Goal: Information Seeking & Learning: Learn about a topic

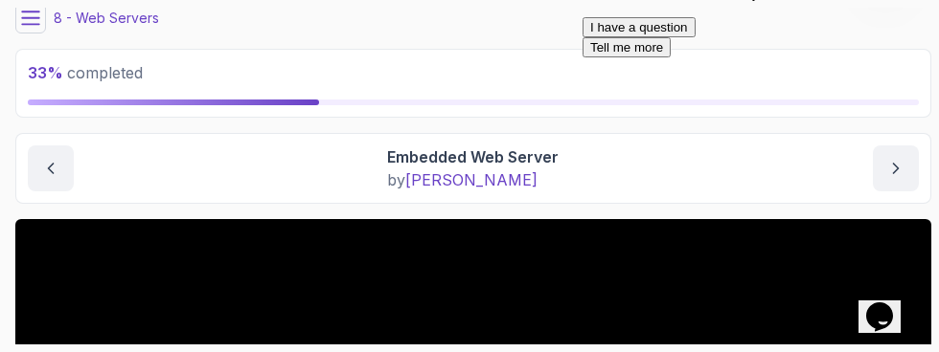
scroll to position [49, 0]
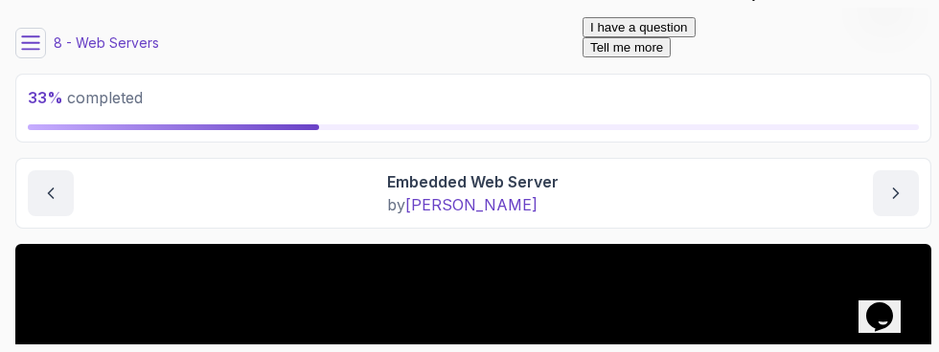
click at [31, 51] on icon at bounding box center [30, 43] width 19 height 19
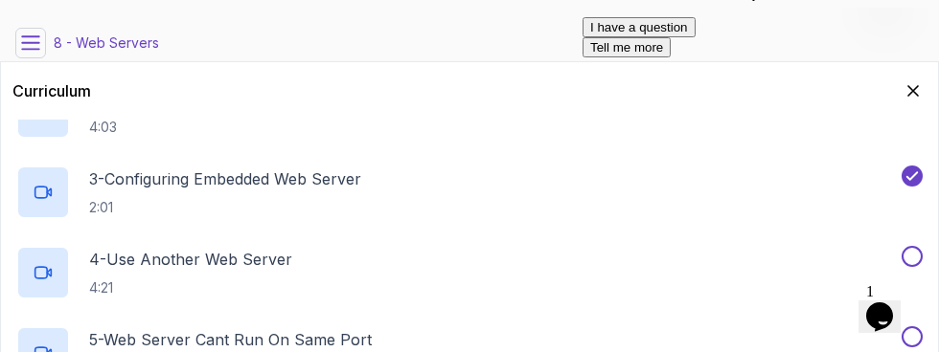
scroll to position [499, 0]
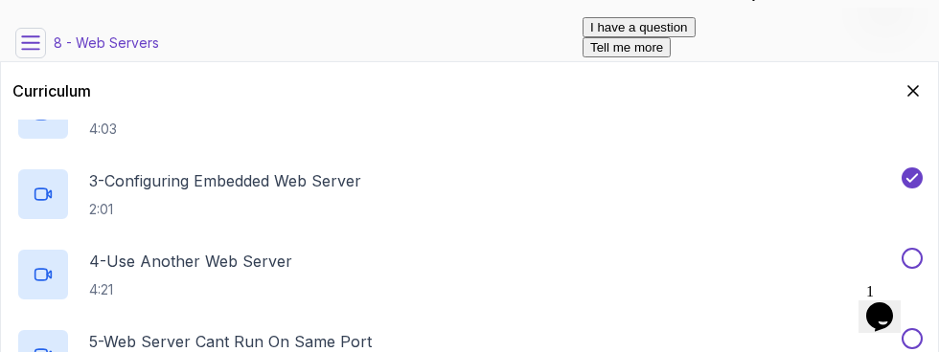
click at [129, 260] on p "4 - Use Another Web Server" at bounding box center [190, 261] width 203 height 23
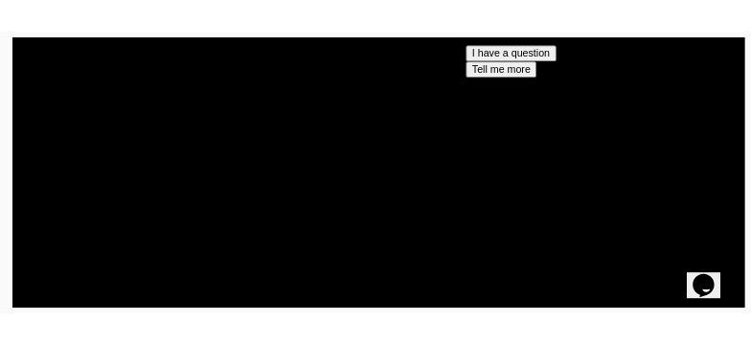
scroll to position [525, 0]
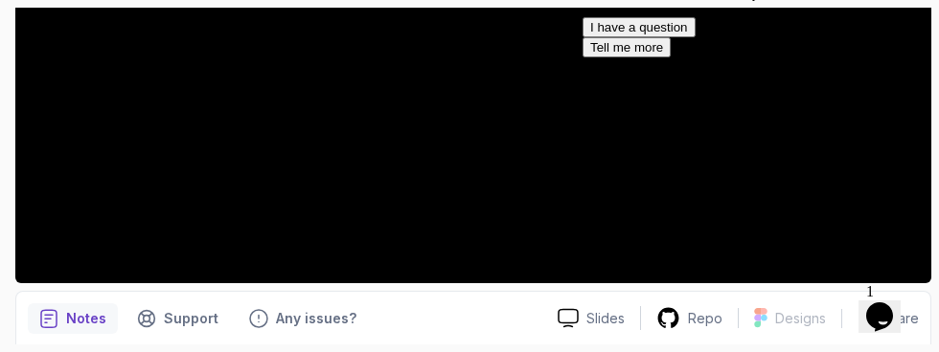
click at [873, 283] on span "1" at bounding box center [870, 291] width 8 height 16
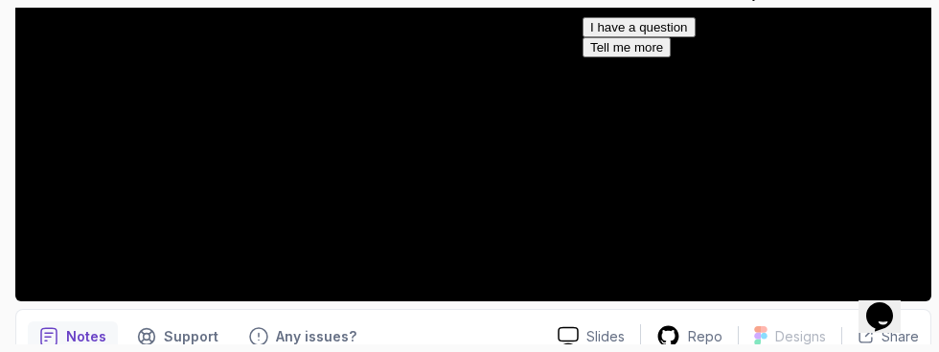
scroll to position [515, 0]
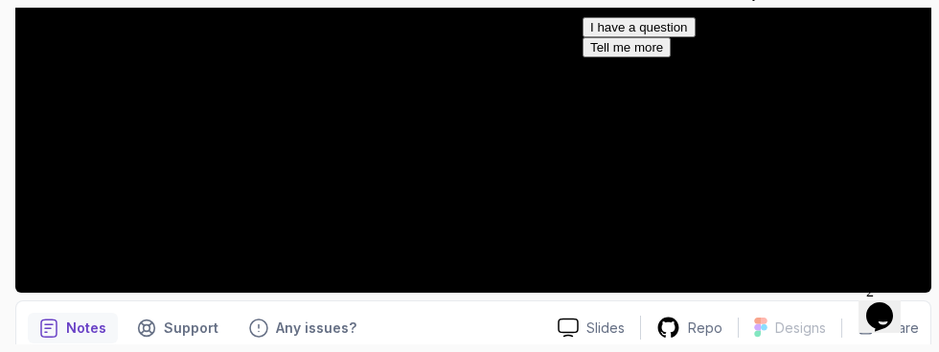
click at [695, 37] on button "I have a question" at bounding box center [638, 27] width 113 height 20
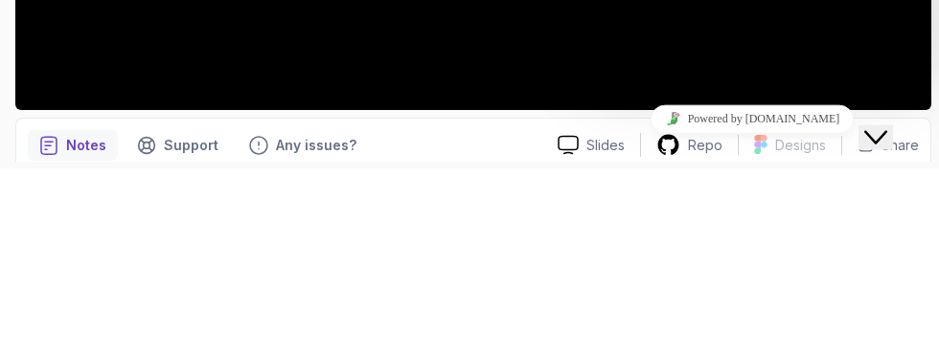
scroll to position [70, 0]
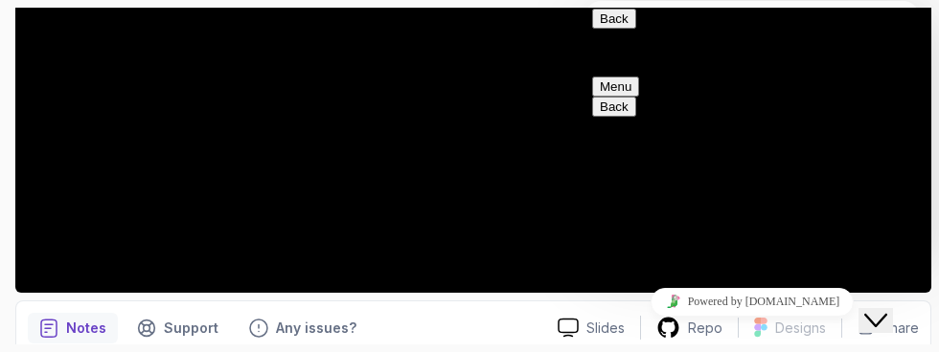
click at [887, 311] on icon "Close Chat This icon closes the chat window." at bounding box center [875, 320] width 23 height 23
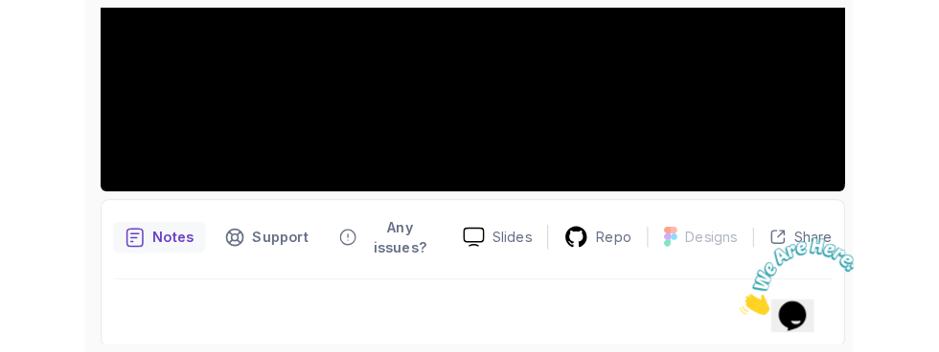
scroll to position [502, 0]
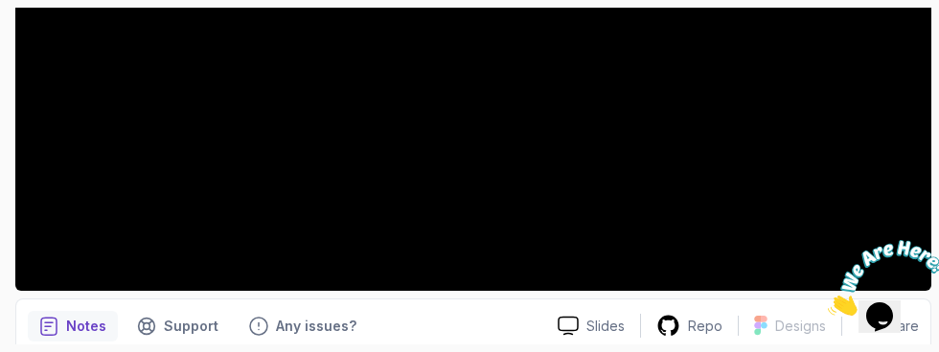
scroll to position [525, 0]
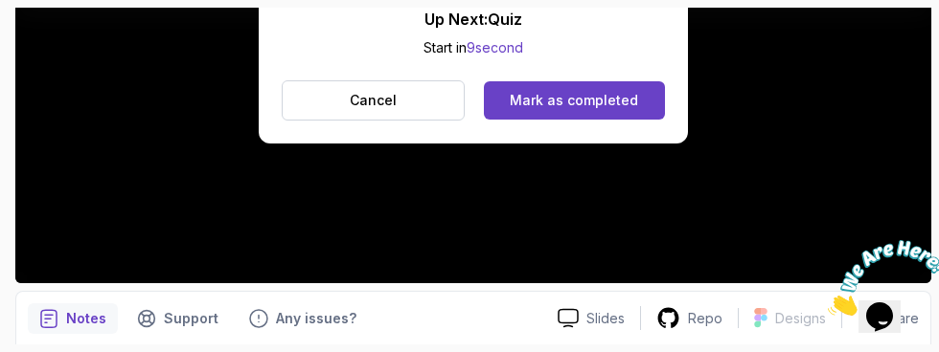
click at [585, 98] on div "Mark as completed" at bounding box center [573, 100] width 128 height 19
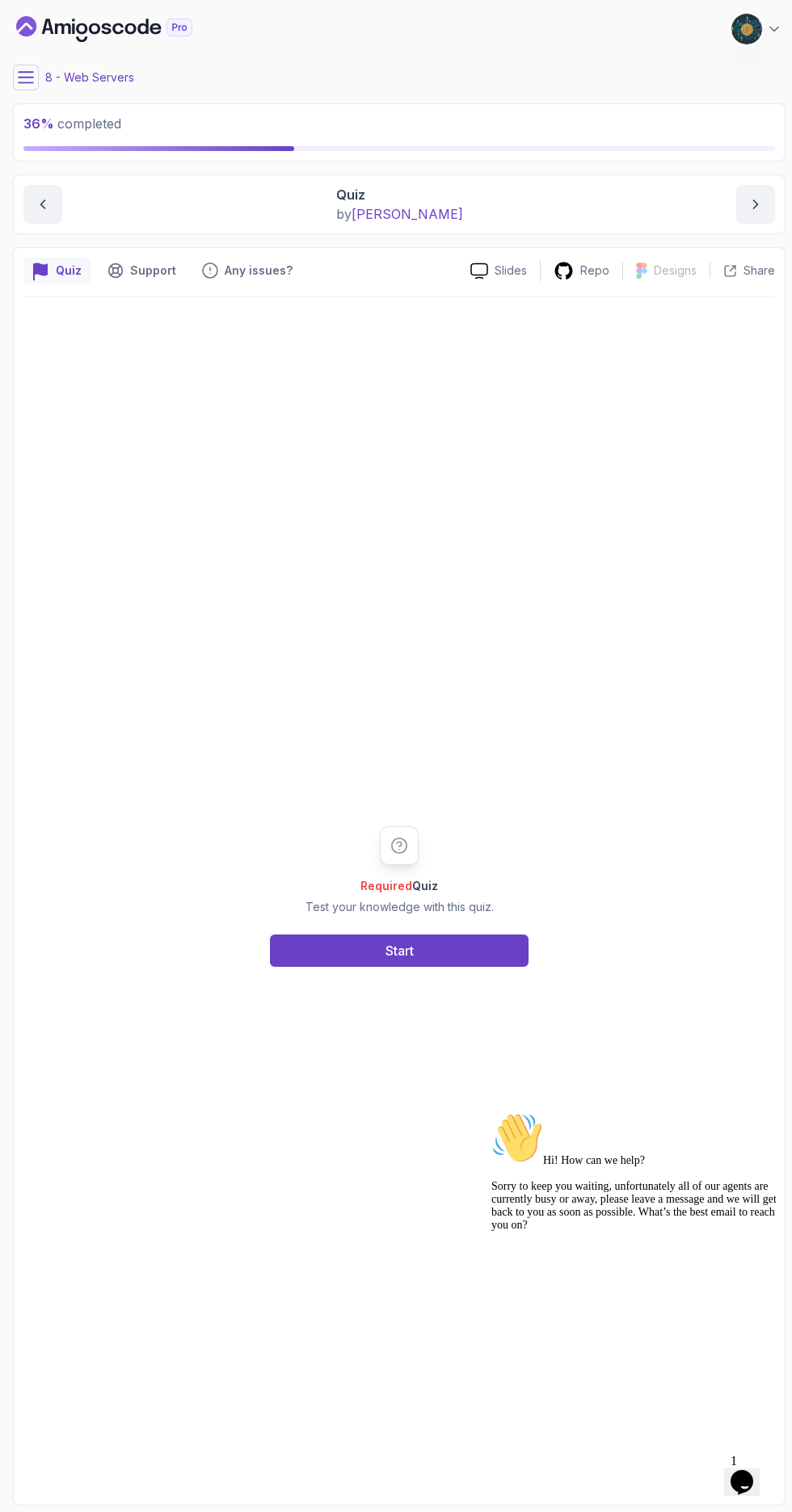
click at [455, 966] on button "Start" at bounding box center [399, 950] width 258 height 32
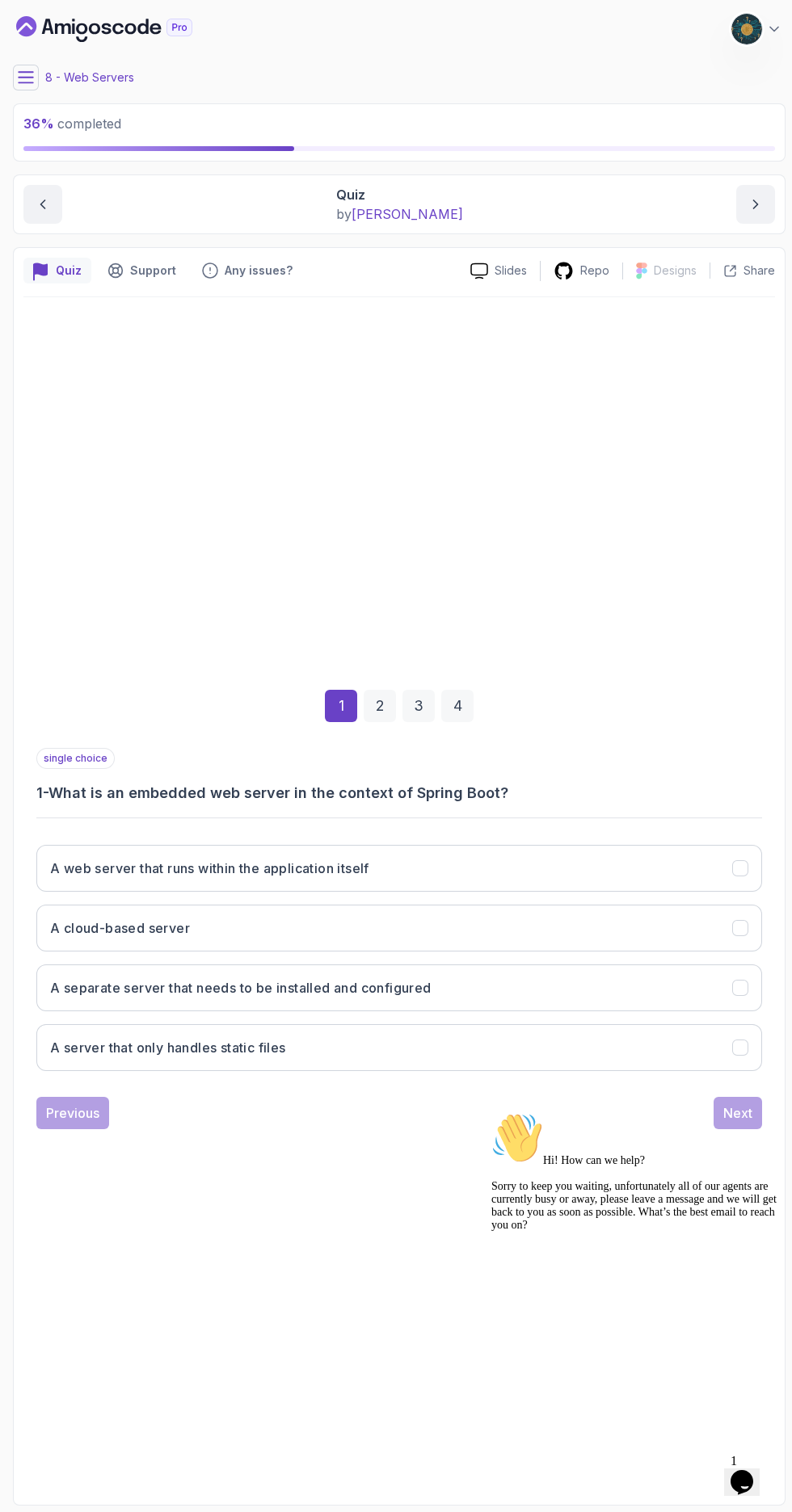
click at [76, 878] on h3 "A web server that runs within the application itself" at bounding box center [209, 868] width 319 height 19
click at [740, 1122] on div "Next" at bounding box center [737, 1112] width 29 height 19
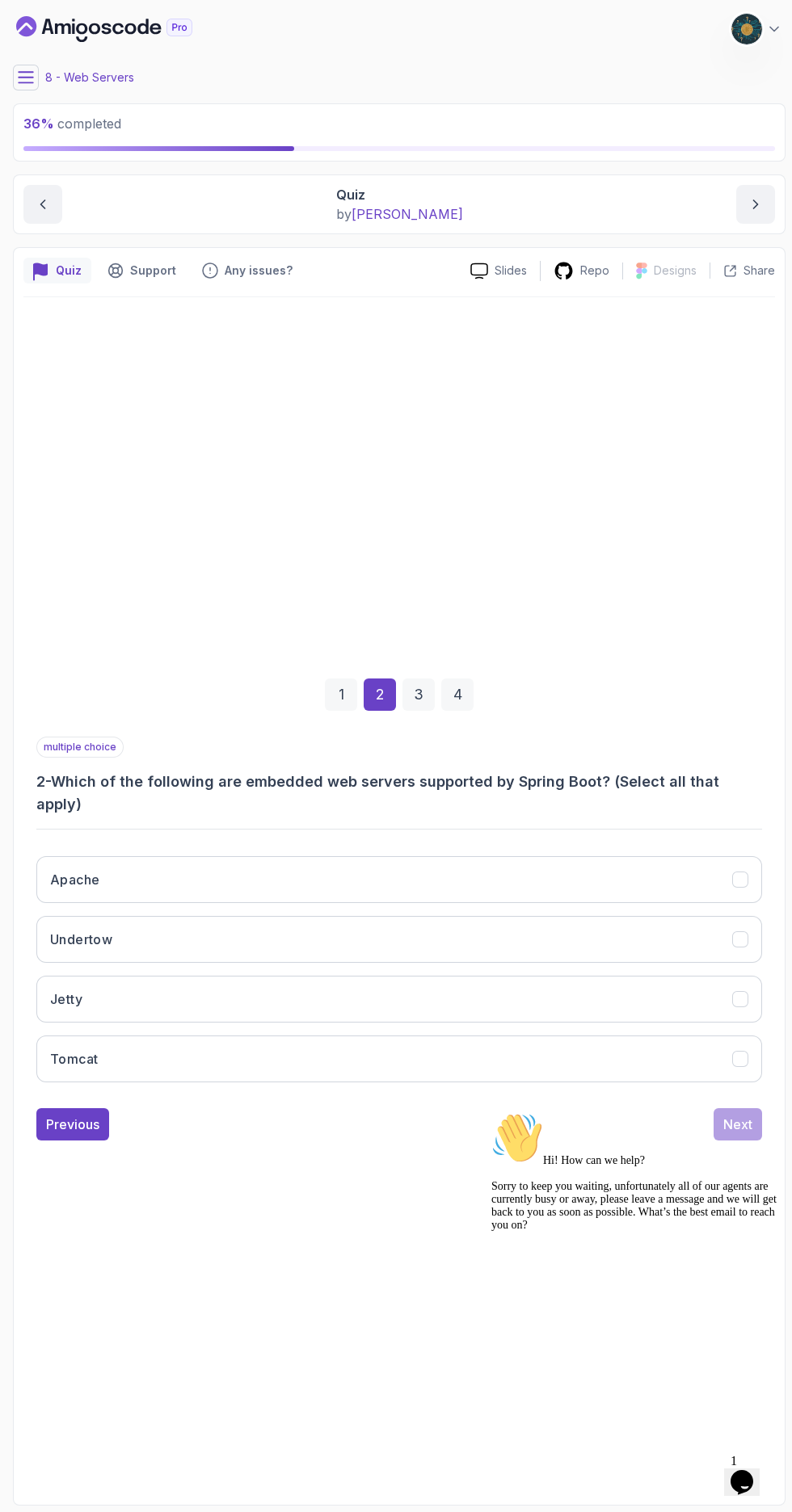
click at [592, 1022] on button "Jetty" at bounding box center [399, 999] width 725 height 47
click at [558, 1082] on button "Tomcat" at bounding box center [399, 1059] width 725 height 47
click at [607, 963] on button "Undertow" at bounding box center [399, 939] width 725 height 47
click at [737, 1134] on div "Next" at bounding box center [737, 1124] width 29 height 19
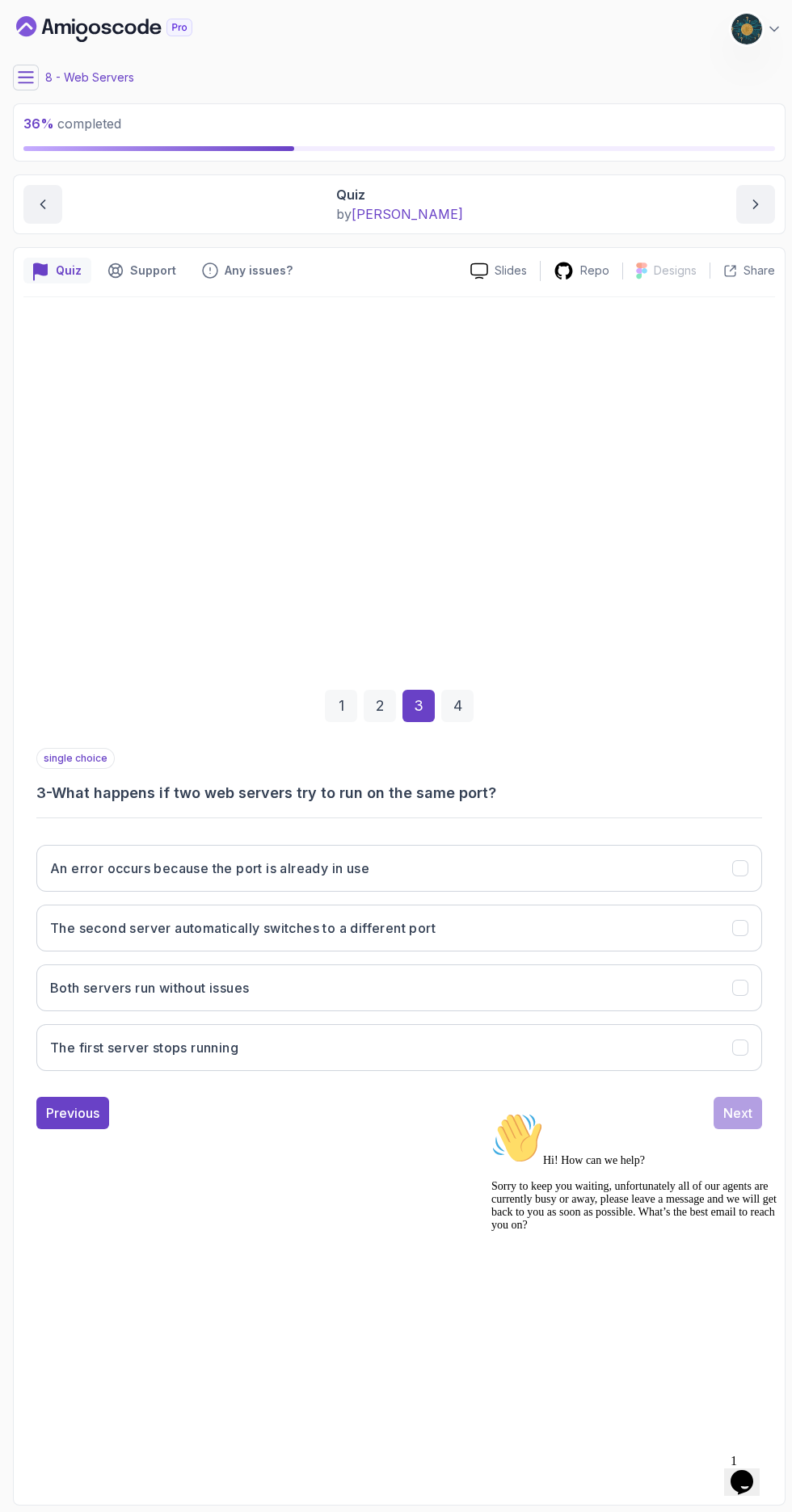
click at [652, 891] on button "An error occurs because the port is already in use" at bounding box center [399, 869] width 725 height 47
click at [737, 1122] on div "Next" at bounding box center [737, 1112] width 29 height 19
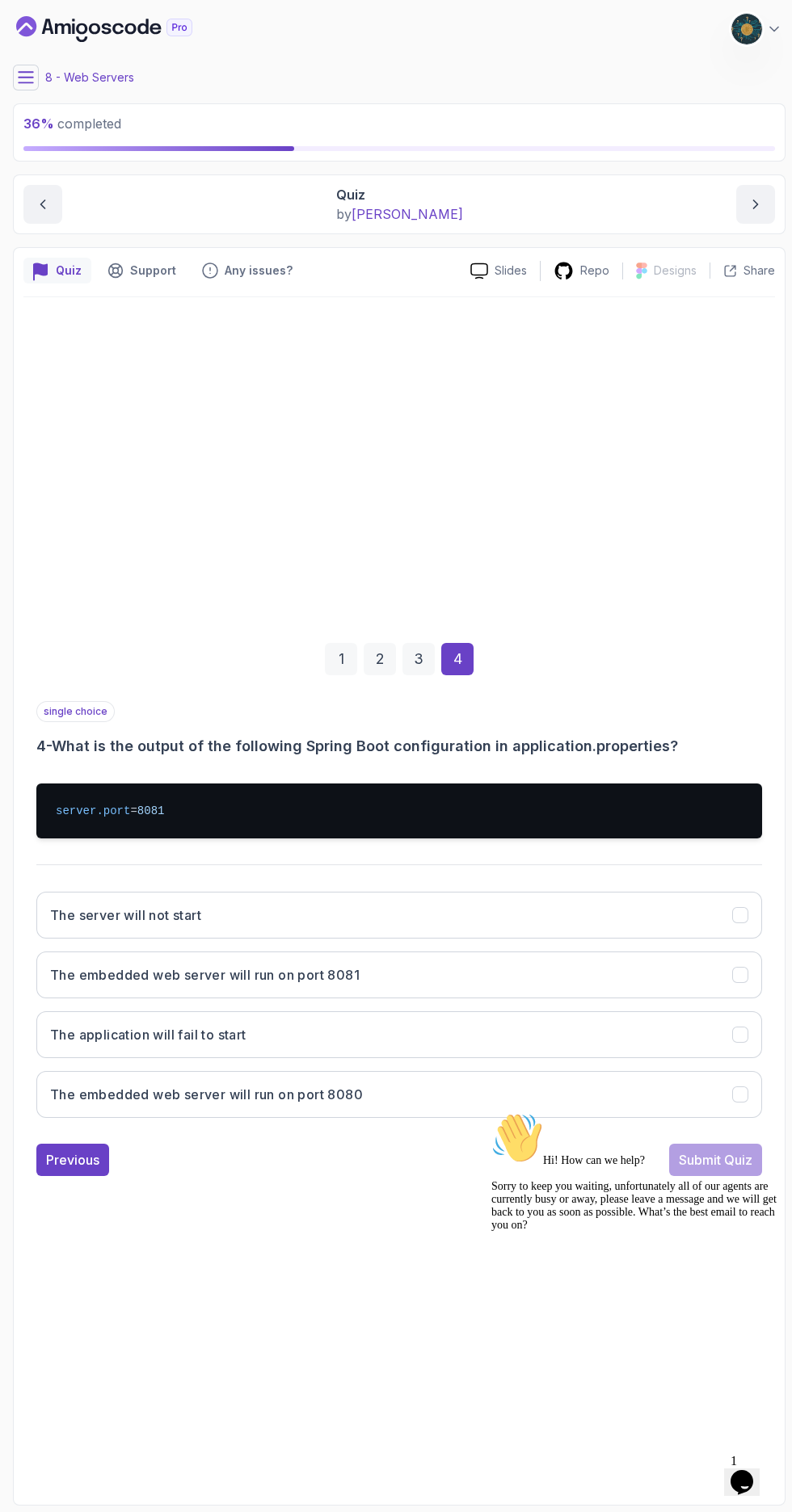
click at [585, 998] on button "The embedded web server will run on port 8081" at bounding box center [399, 975] width 725 height 47
click at [708, 1170] on div "Submit Quiz" at bounding box center [714, 1160] width 73 height 19
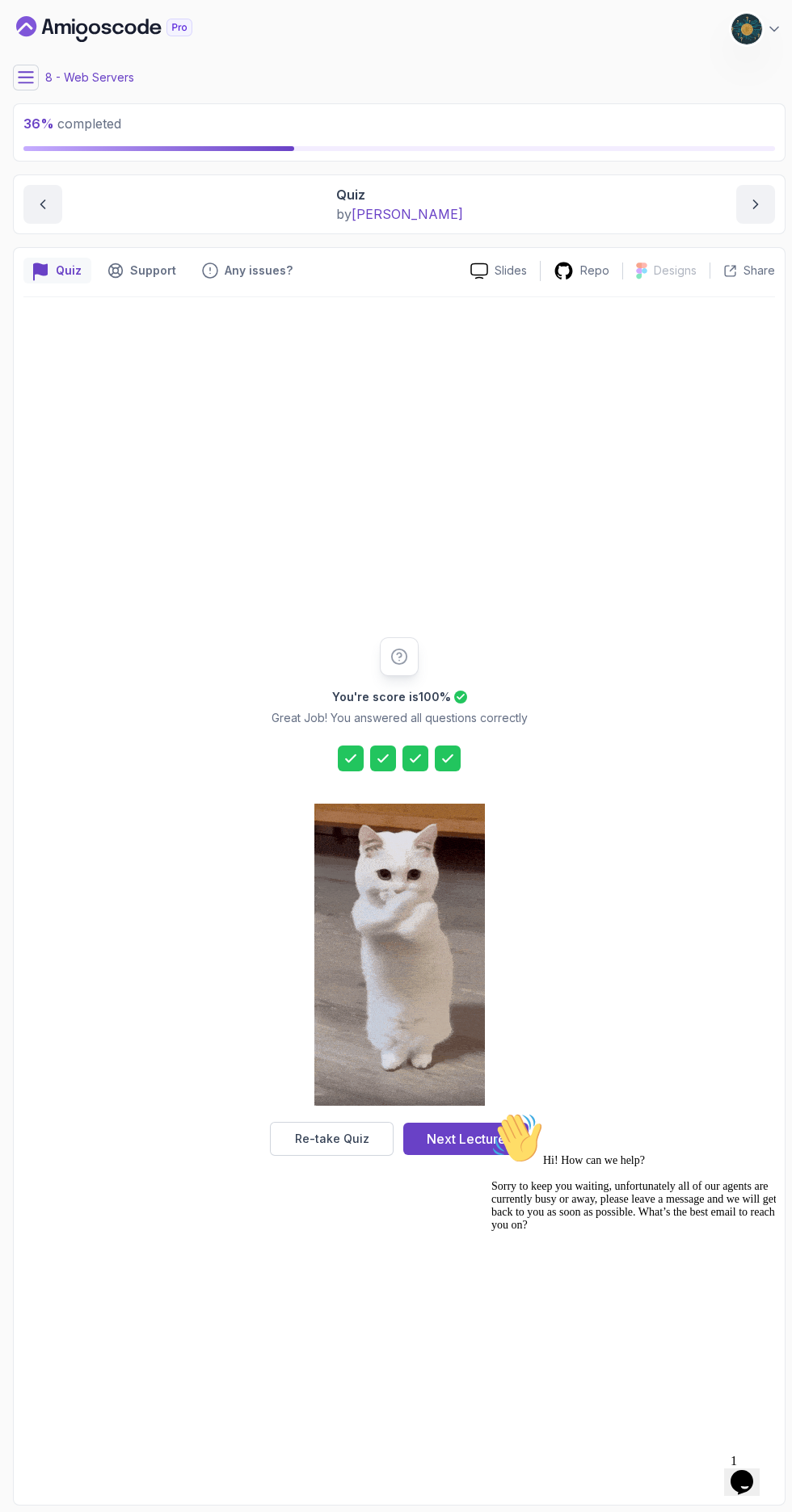
click at [484, 1149] on div "Next Lecture" at bounding box center [466, 1138] width 79 height 19
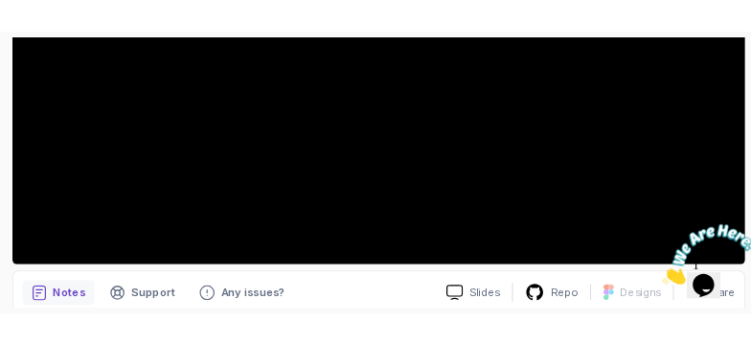
scroll to position [525, 0]
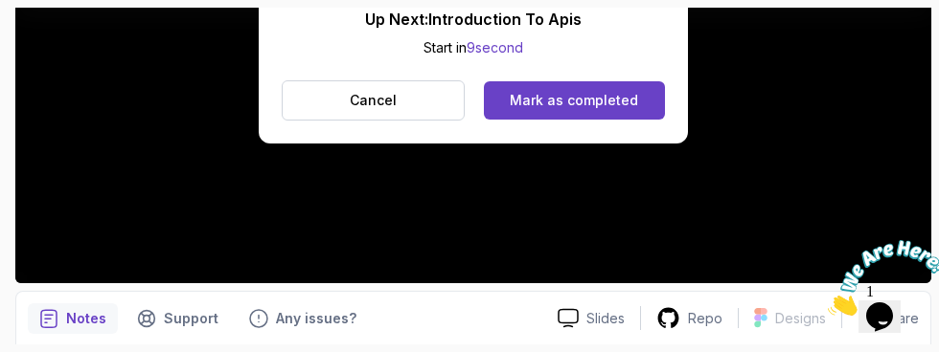
click at [611, 105] on div "Mark as completed" at bounding box center [573, 100] width 128 height 19
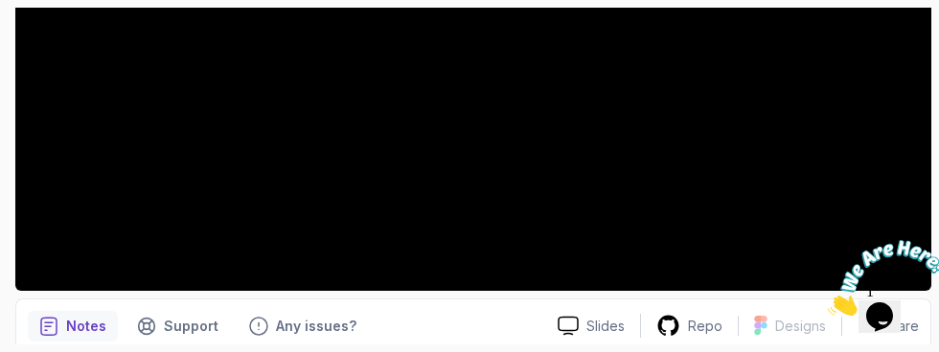
scroll to position [525, 0]
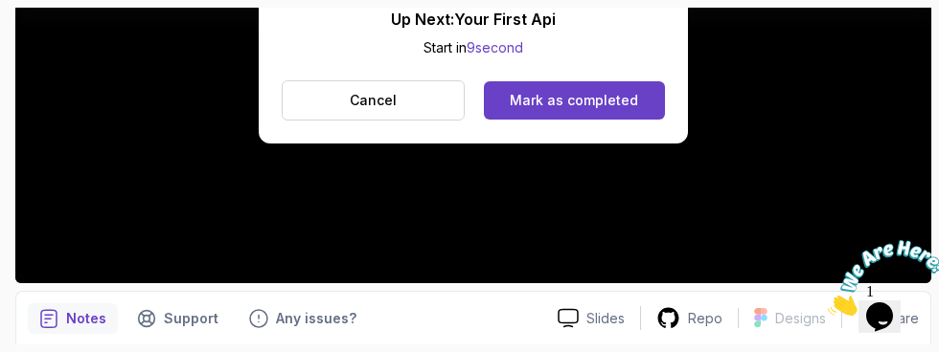
click at [622, 104] on div "Mark as completed" at bounding box center [573, 100] width 128 height 19
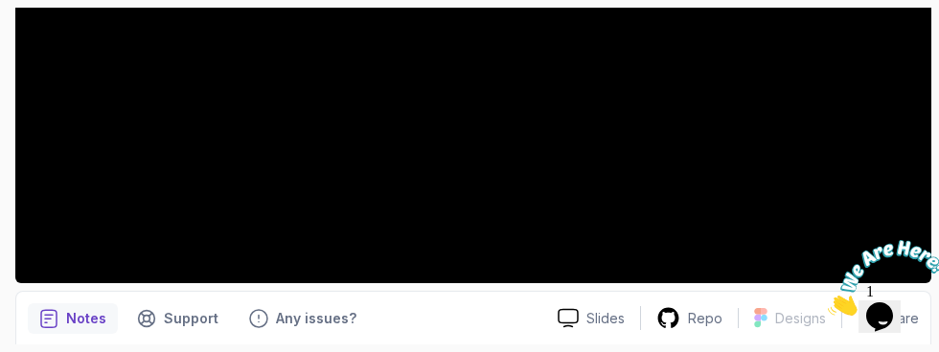
scroll to position [502, 0]
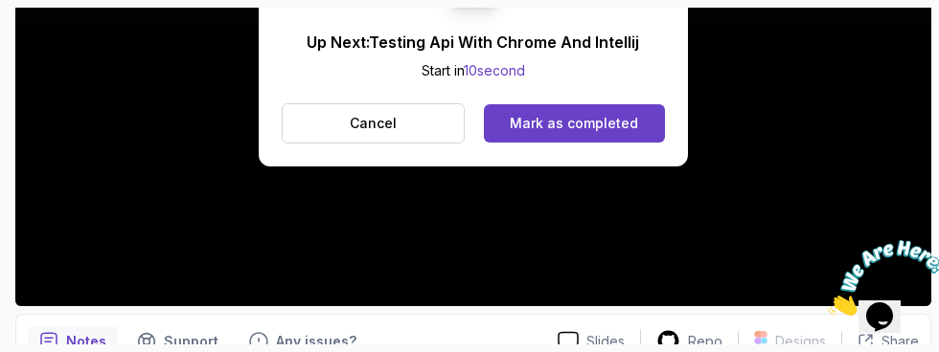
click at [627, 134] on button "Mark as completed" at bounding box center [574, 123] width 181 height 38
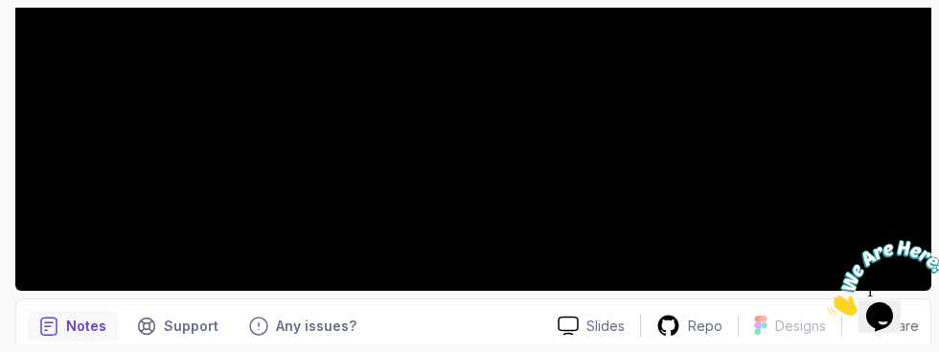
scroll to position [525, 0]
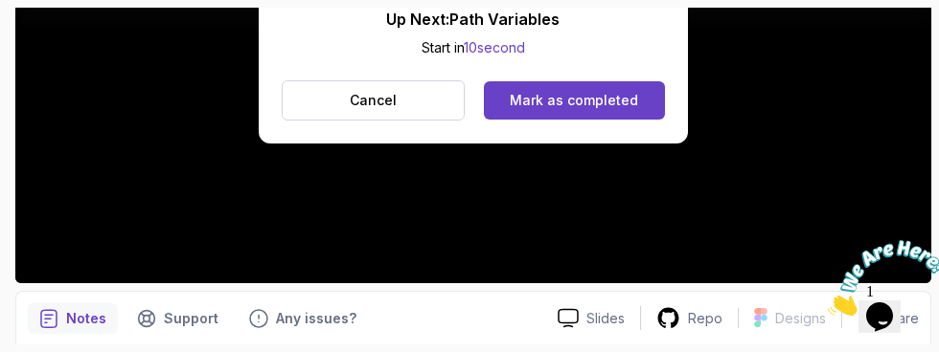
click at [610, 97] on div "Mark as completed" at bounding box center [573, 100] width 128 height 19
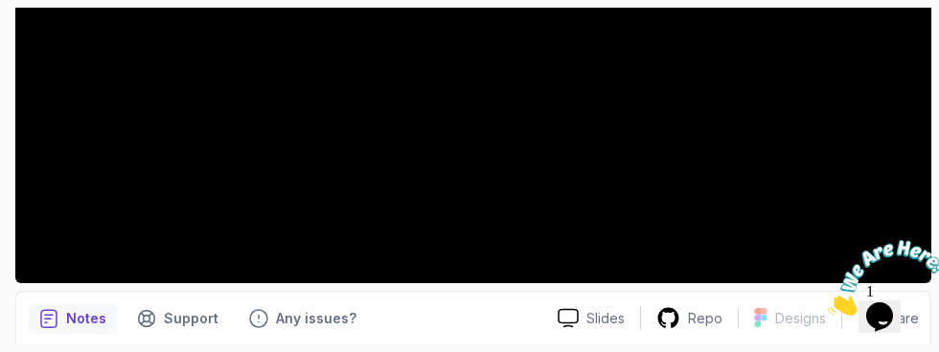
scroll to position [502, 0]
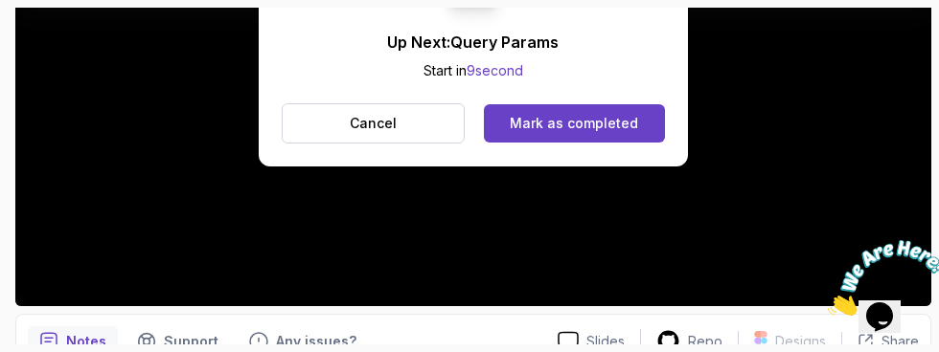
click at [615, 129] on div "Mark as completed" at bounding box center [573, 123] width 128 height 19
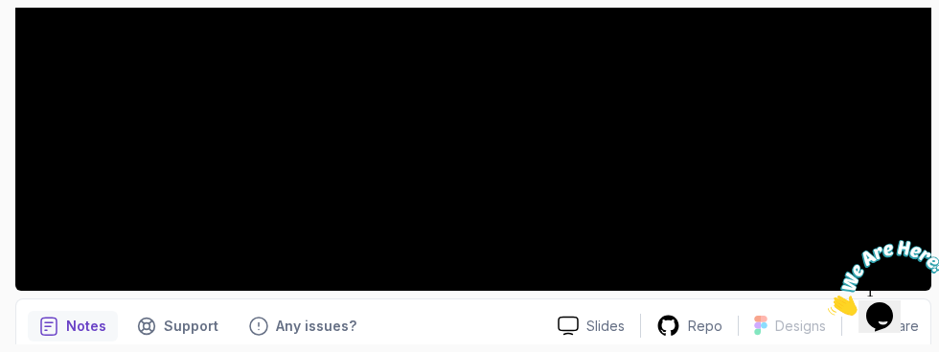
scroll to position [525, 0]
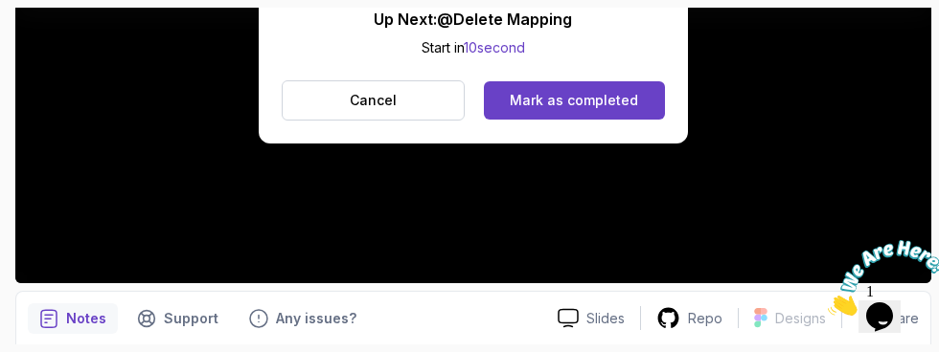
click at [630, 103] on div "Mark as completed" at bounding box center [573, 100] width 128 height 19
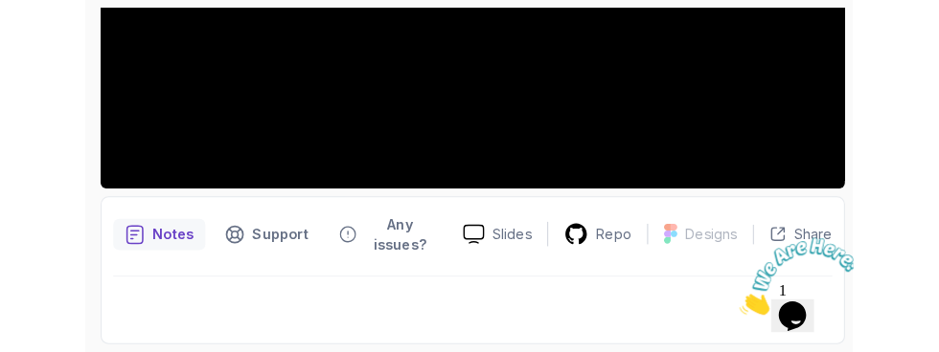
scroll to position [502, 0]
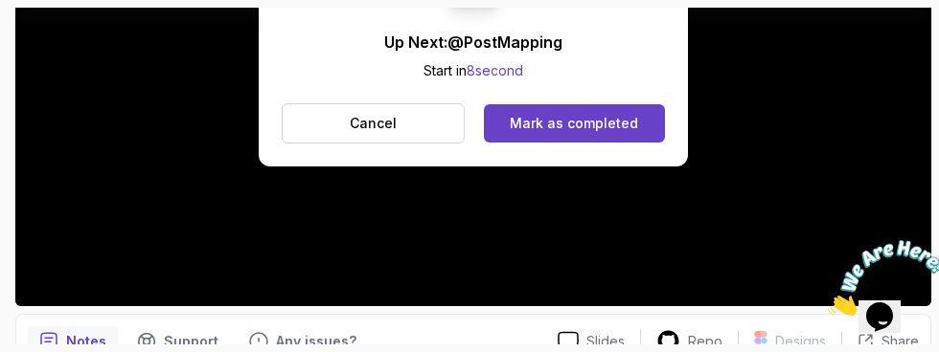
click at [622, 136] on button "Mark as completed" at bounding box center [574, 123] width 181 height 38
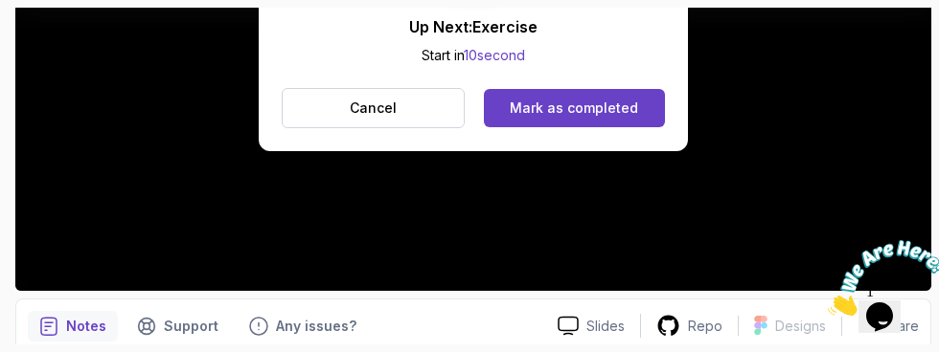
scroll to position [525, 0]
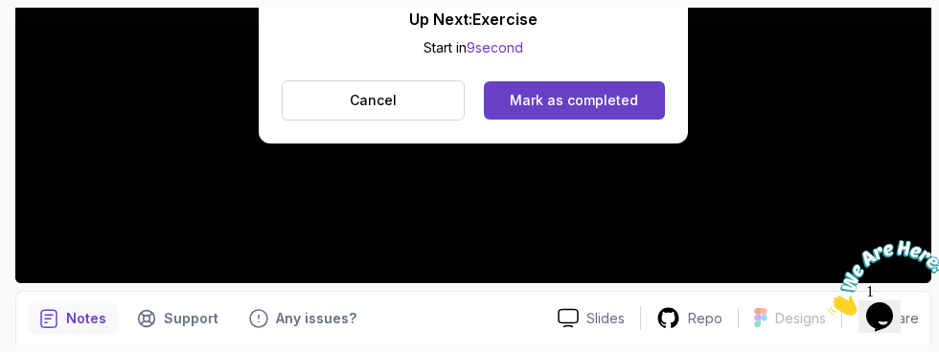
click at [586, 109] on button "Mark as completed" at bounding box center [574, 100] width 181 height 38
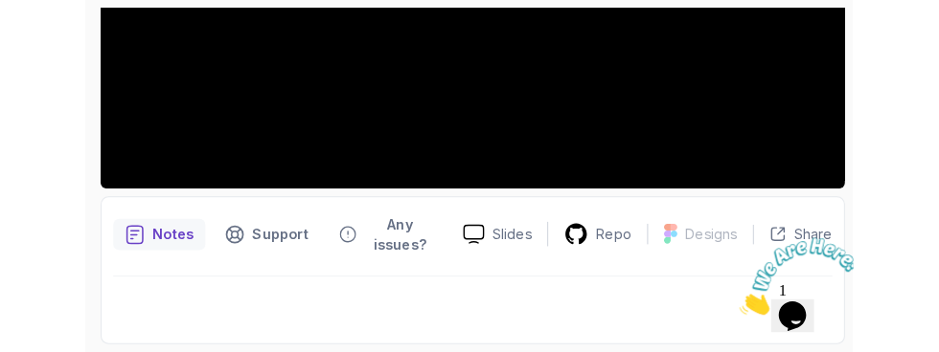
scroll to position [502, 0]
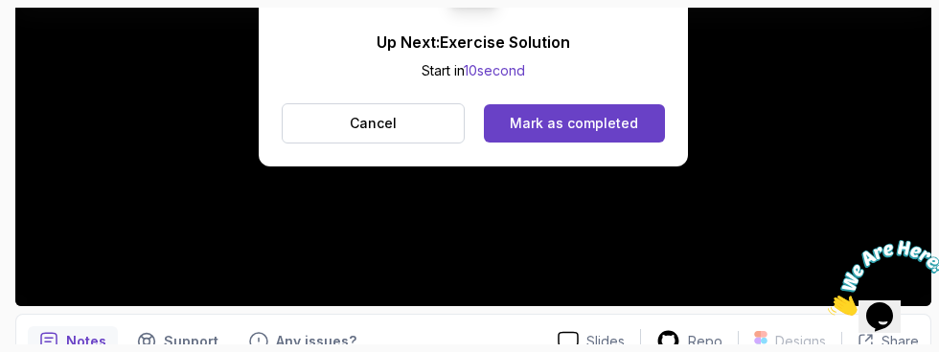
click at [607, 124] on div "Mark as completed" at bounding box center [573, 123] width 128 height 19
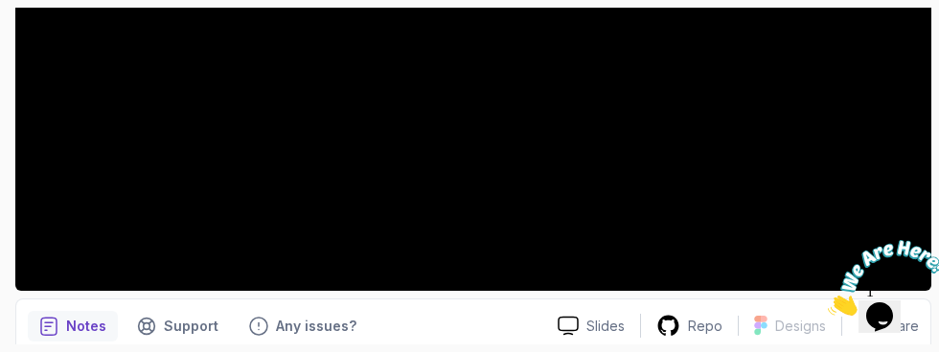
scroll to position [525, 0]
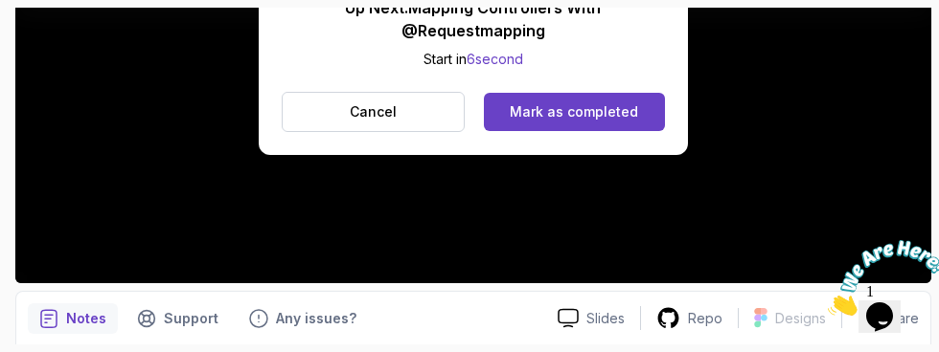
click at [638, 113] on button "Mark as completed" at bounding box center [574, 112] width 181 height 38
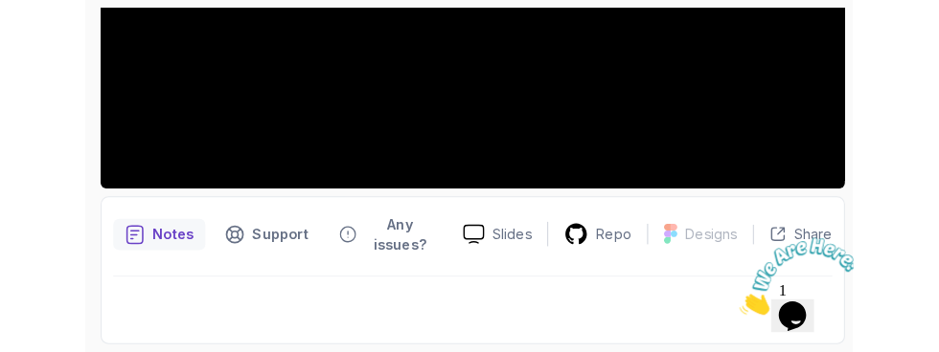
scroll to position [517, 0]
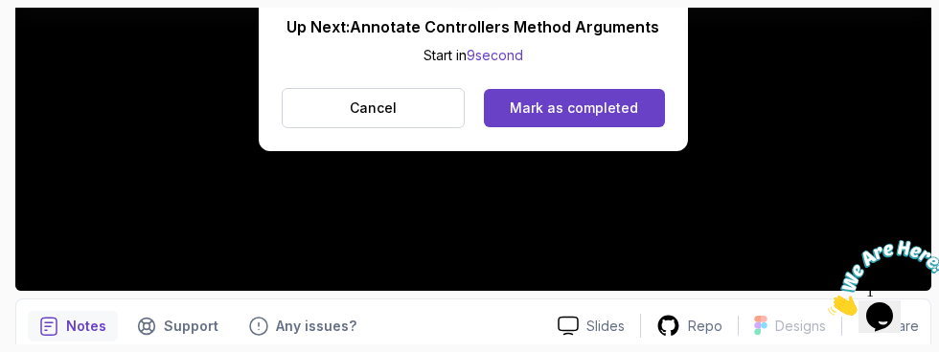
click at [623, 115] on div "Mark as completed" at bounding box center [573, 108] width 128 height 19
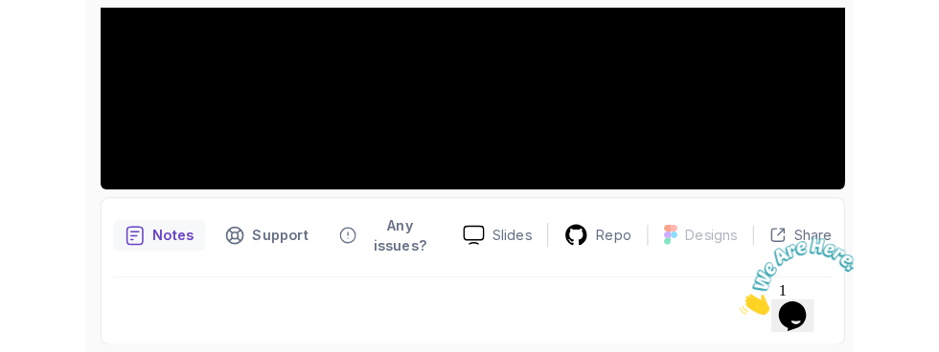
scroll to position [525, 0]
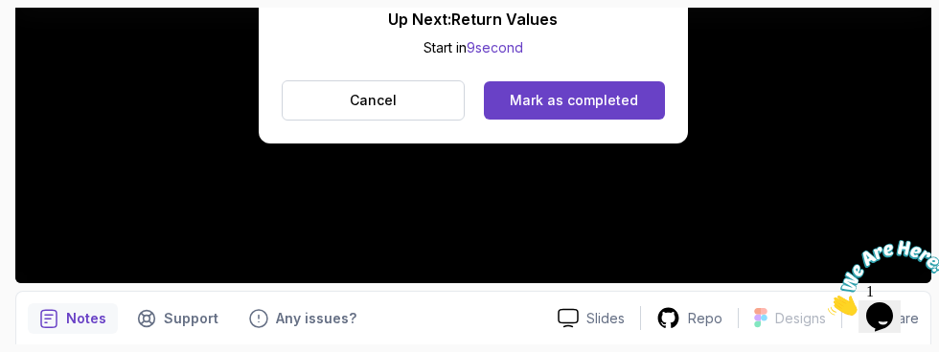
click at [538, 96] on div "Mark as completed" at bounding box center [573, 100] width 128 height 19
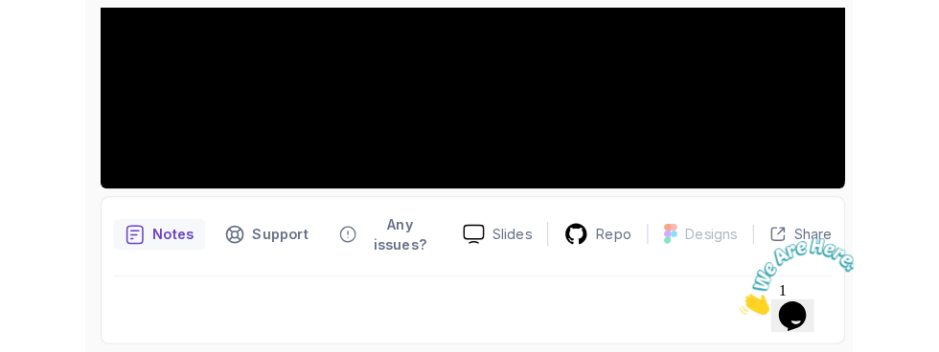
scroll to position [502, 0]
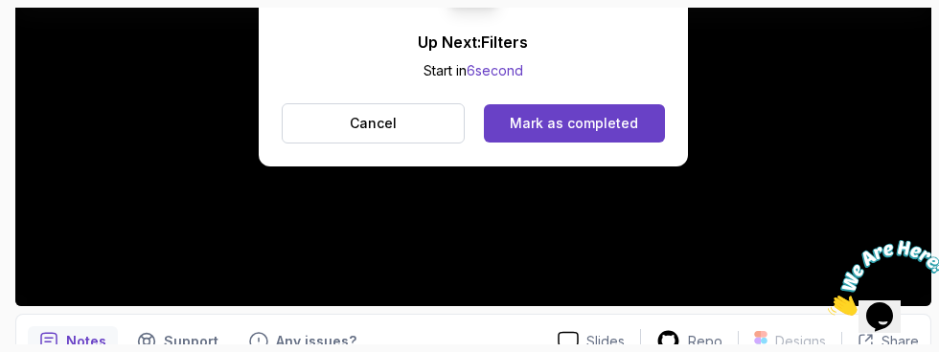
click at [618, 124] on div "Mark as completed" at bounding box center [573, 123] width 128 height 19
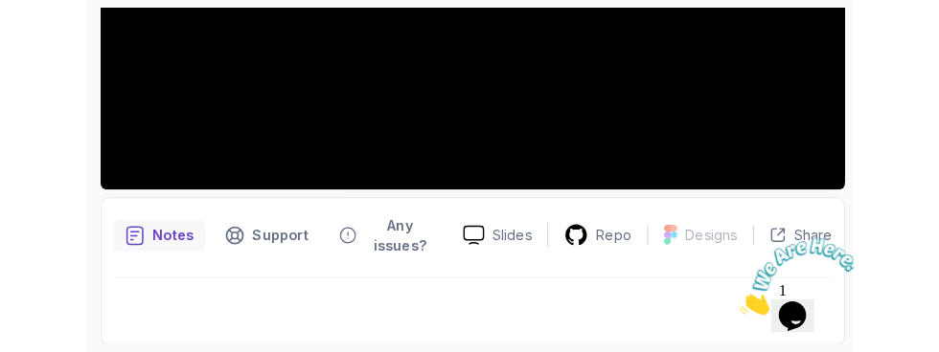
scroll to position [525, 0]
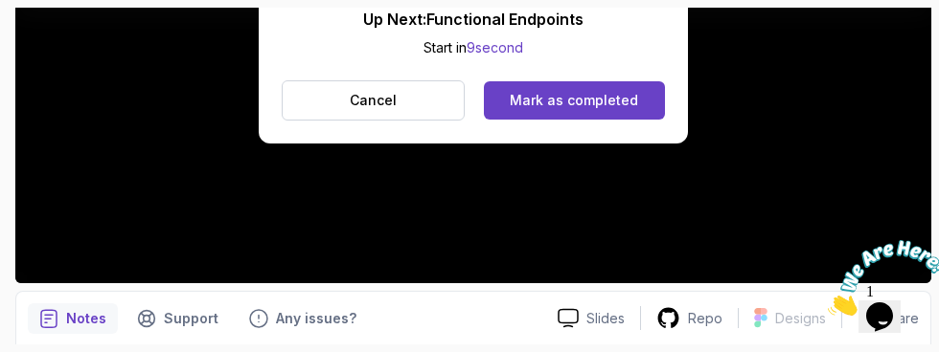
click at [622, 92] on div "Mark as completed" at bounding box center [573, 100] width 128 height 19
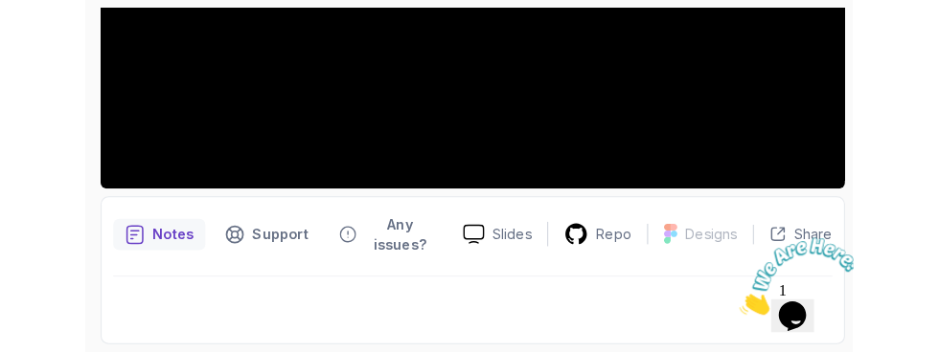
scroll to position [502, 0]
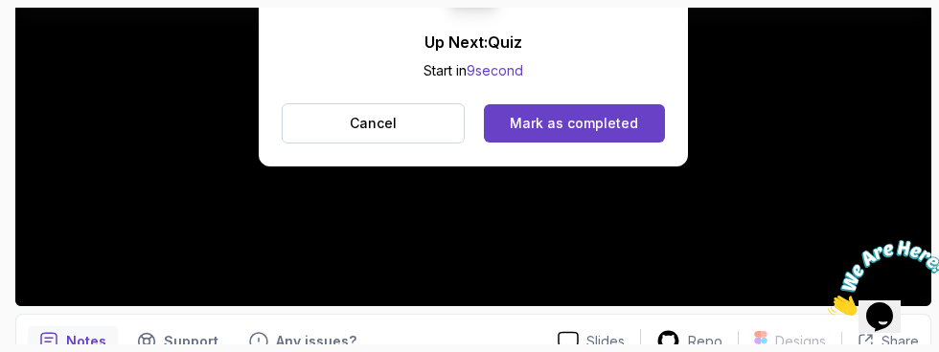
click at [650, 130] on button "Mark as completed" at bounding box center [574, 123] width 181 height 38
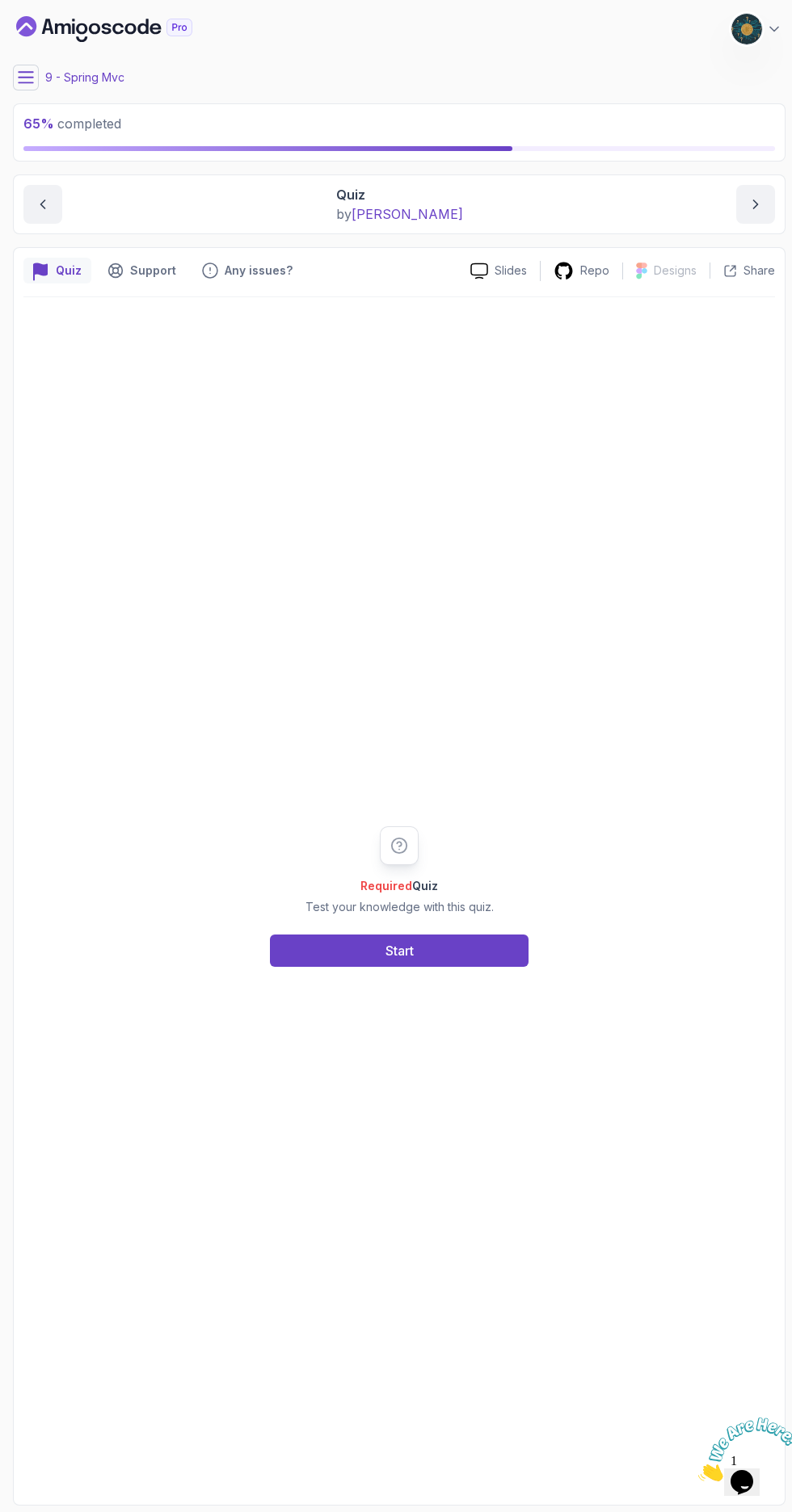
click at [447, 966] on button "Start" at bounding box center [399, 950] width 258 height 32
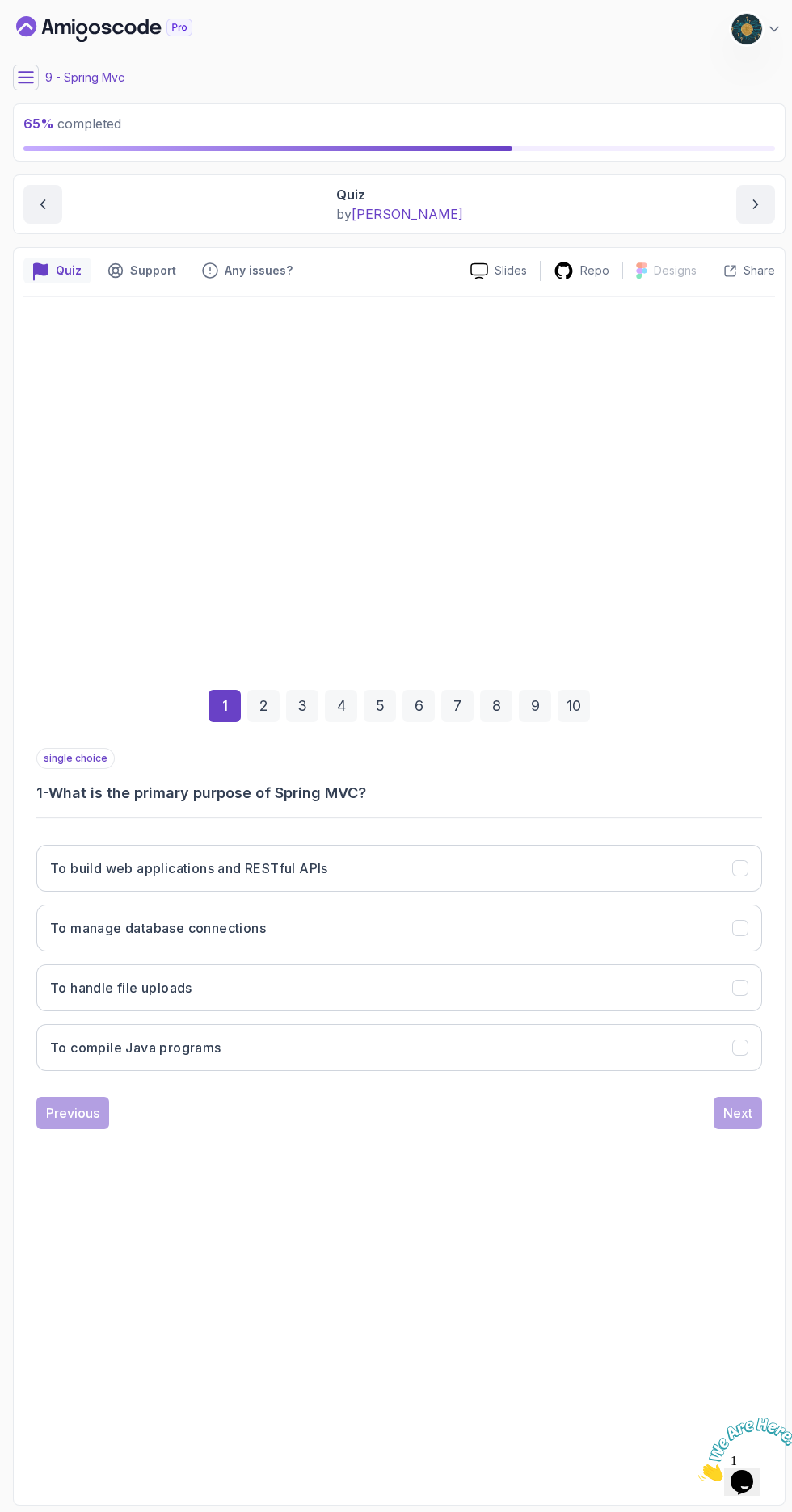
click at [652, 891] on button "To build web applications and RESTful APIs" at bounding box center [399, 869] width 725 height 47
click at [741, 1122] on div "Next" at bounding box center [737, 1112] width 29 height 19
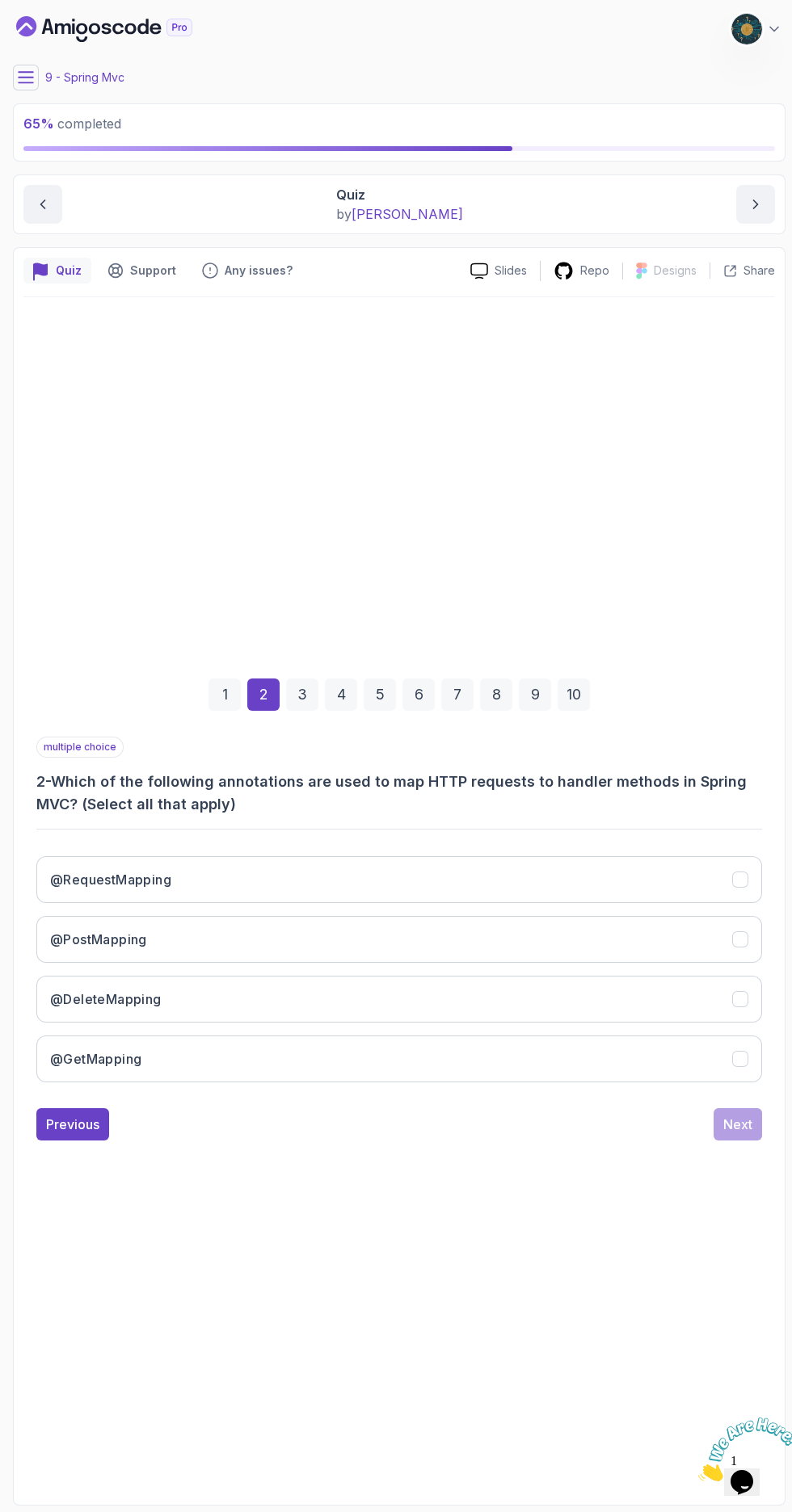
click at [740, 887] on icon "@RequestMapping" at bounding box center [740, 879] width 14 height 14
click at [745, 946] on icon "@PostMapping" at bounding box center [740, 939] width 14 height 14
click at [740, 1006] on icon "@DeleteMapping" at bounding box center [740, 998] width 14 height 14
click at [718, 1082] on button "@GetMapping" at bounding box center [399, 1059] width 725 height 47
click at [737, 1134] on div "Next" at bounding box center [737, 1124] width 29 height 19
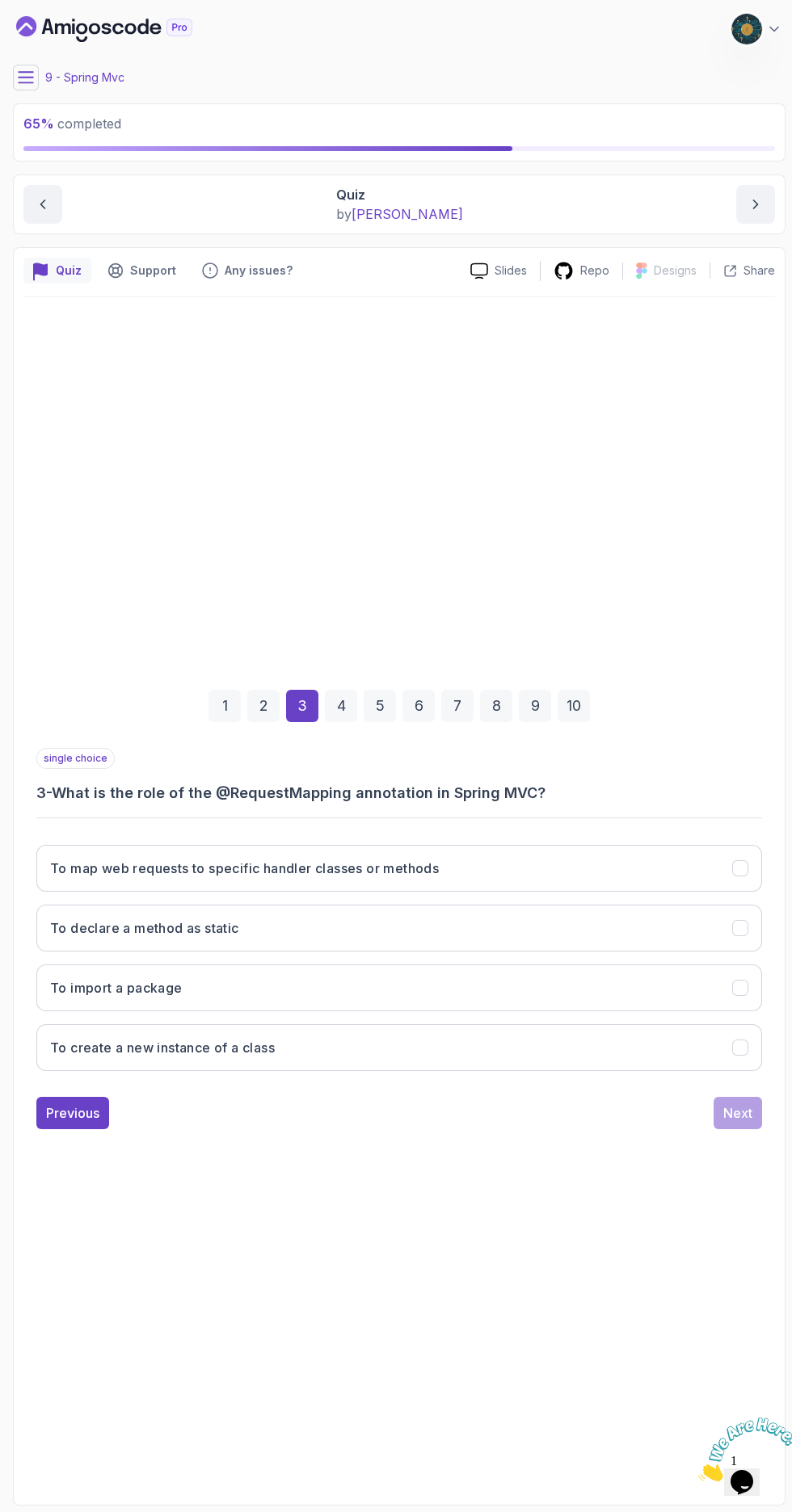
click at [737, 875] on icon "To map web requests to specific handler classes or methods" at bounding box center [740, 868] width 14 height 14
click at [741, 1122] on div "Next" at bounding box center [737, 1112] width 29 height 19
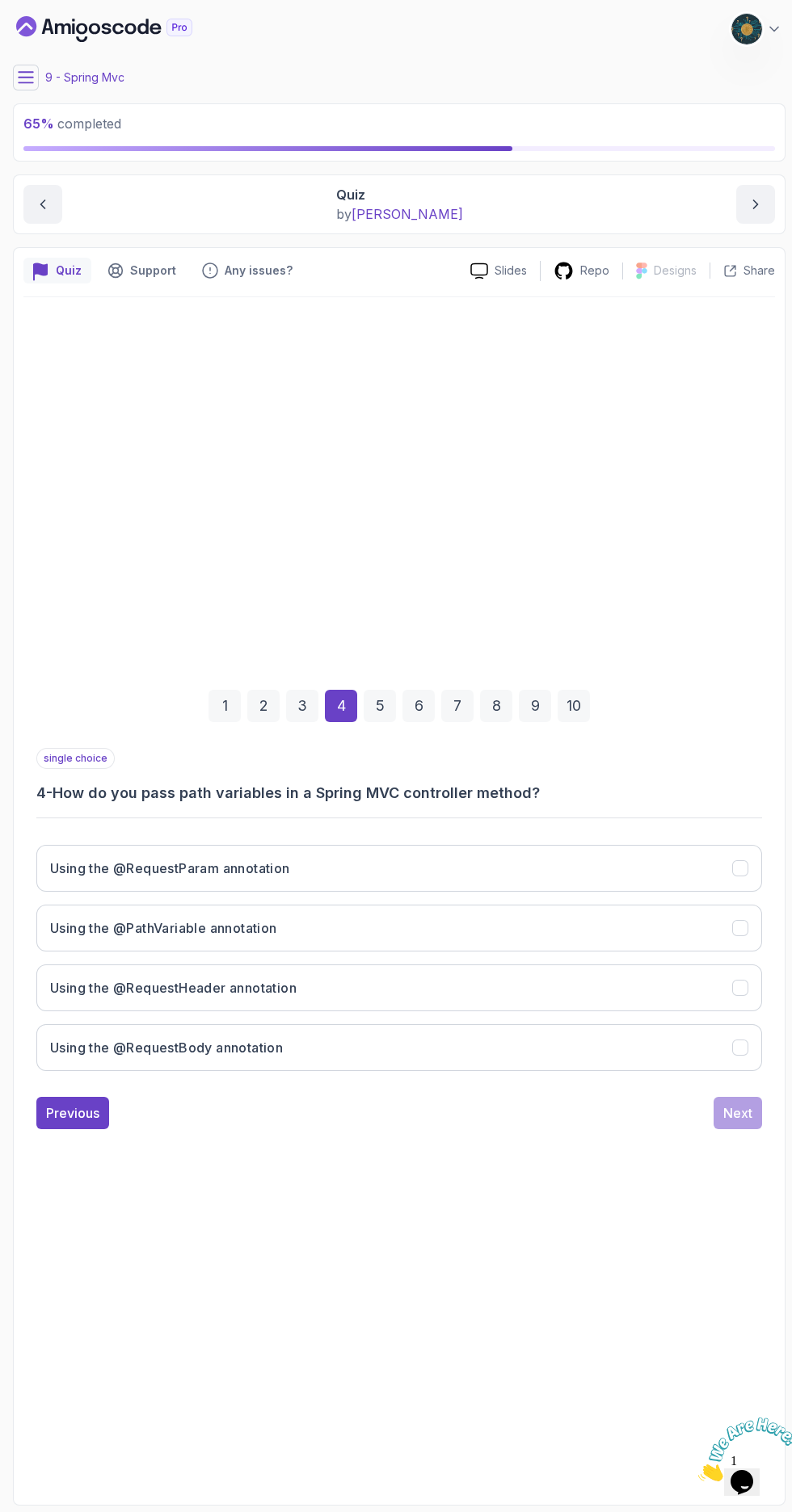
click at [711, 951] on button "Using the @PathVariable annotation" at bounding box center [399, 928] width 725 height 47
click at [746, 1122] on div "Next" at bounding box center [737, 1112] width 29 height 19
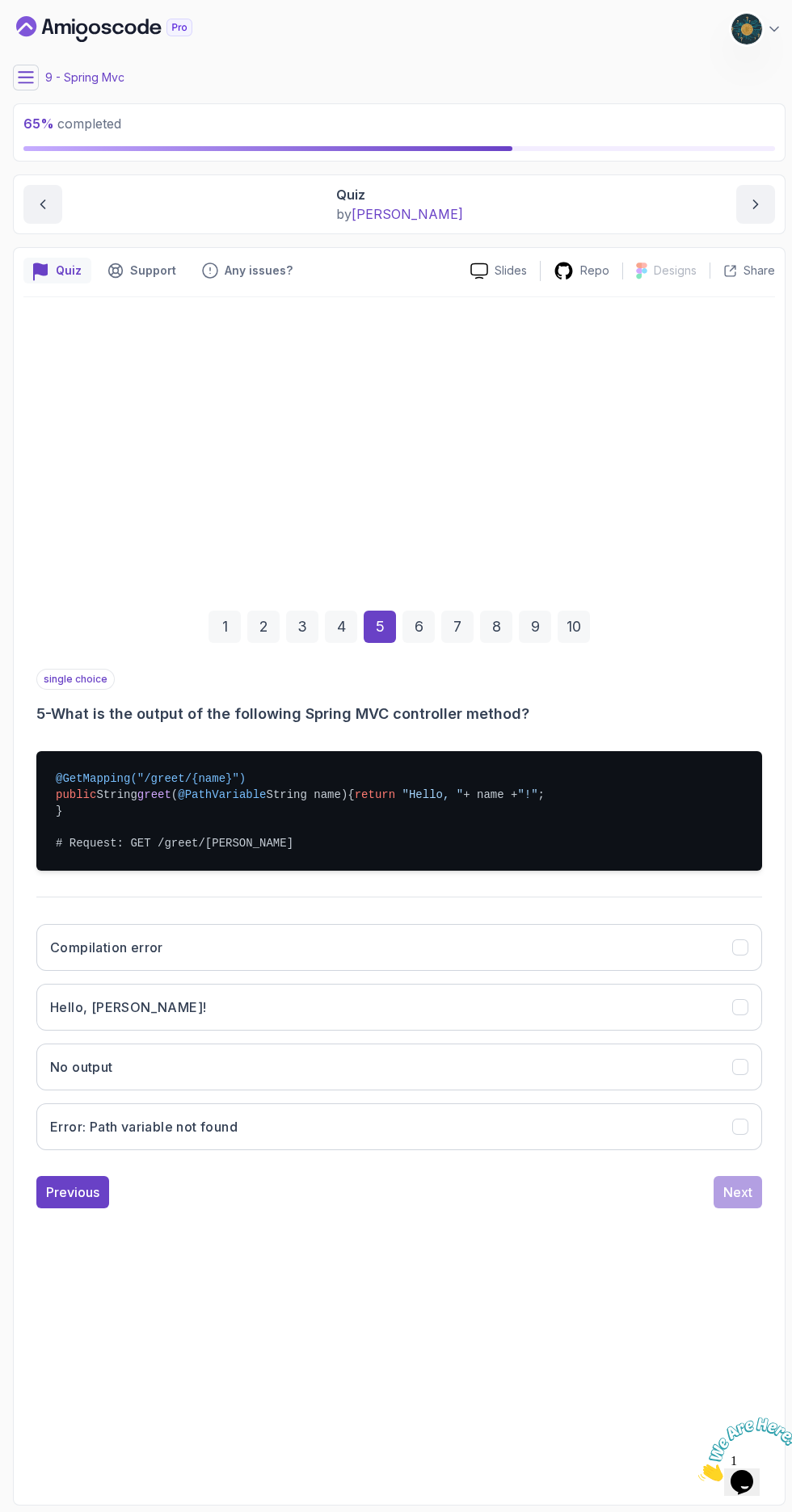
click at [738, 1014] on icon "Hello, John!" at bounding box center [740, 1007] width 14 height 14
click at [751, 1202] on div "Next" at bounding box center [737, 1192] width 29 height 19
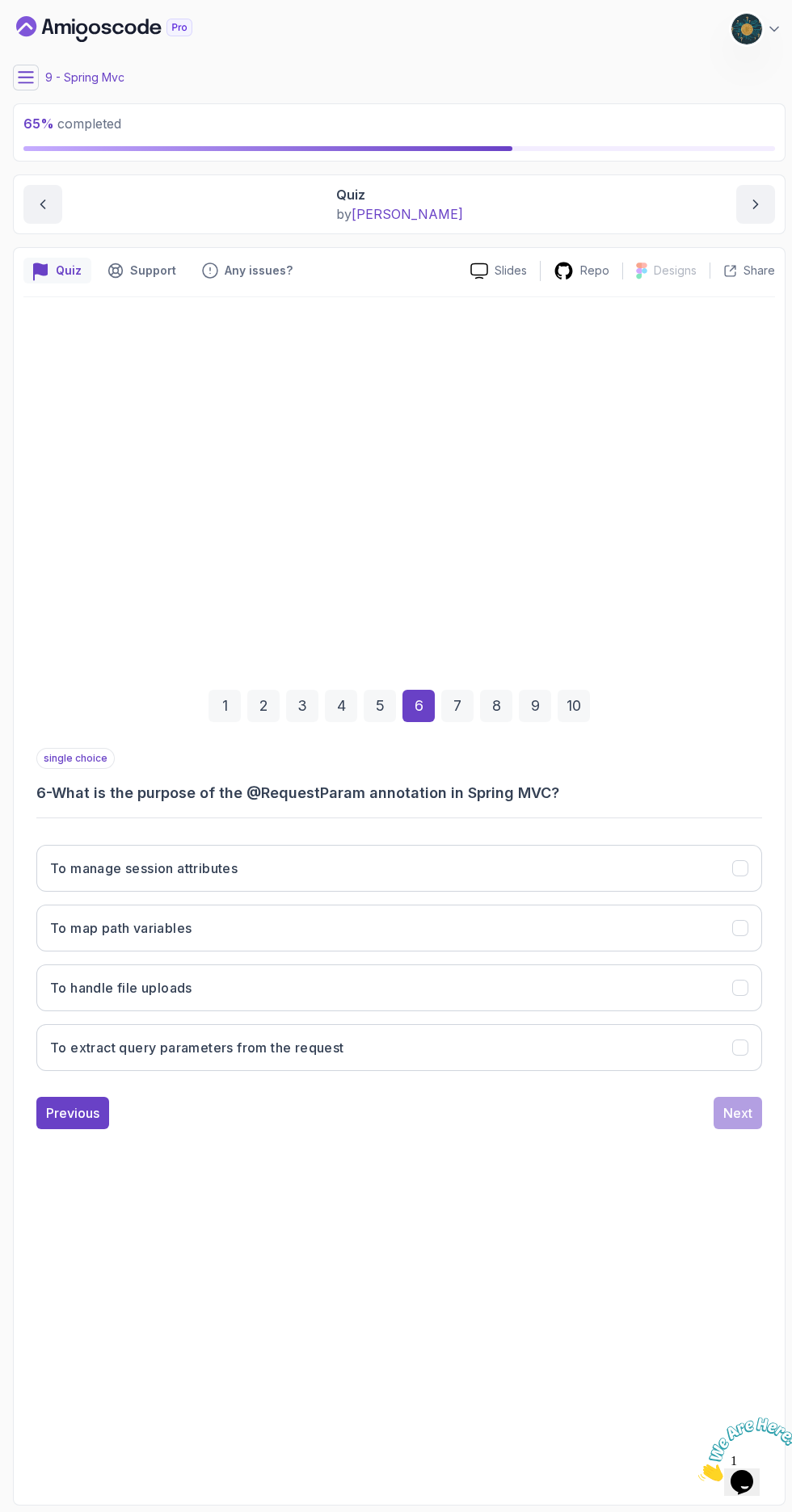
click at [495, 1071] on button "To extract query parameters from the request" at bounding box center [399, 1047] width 725 height 47
click at [730, 1122] on div "Next" at bounding box center [737, 1112] width 29 height 19
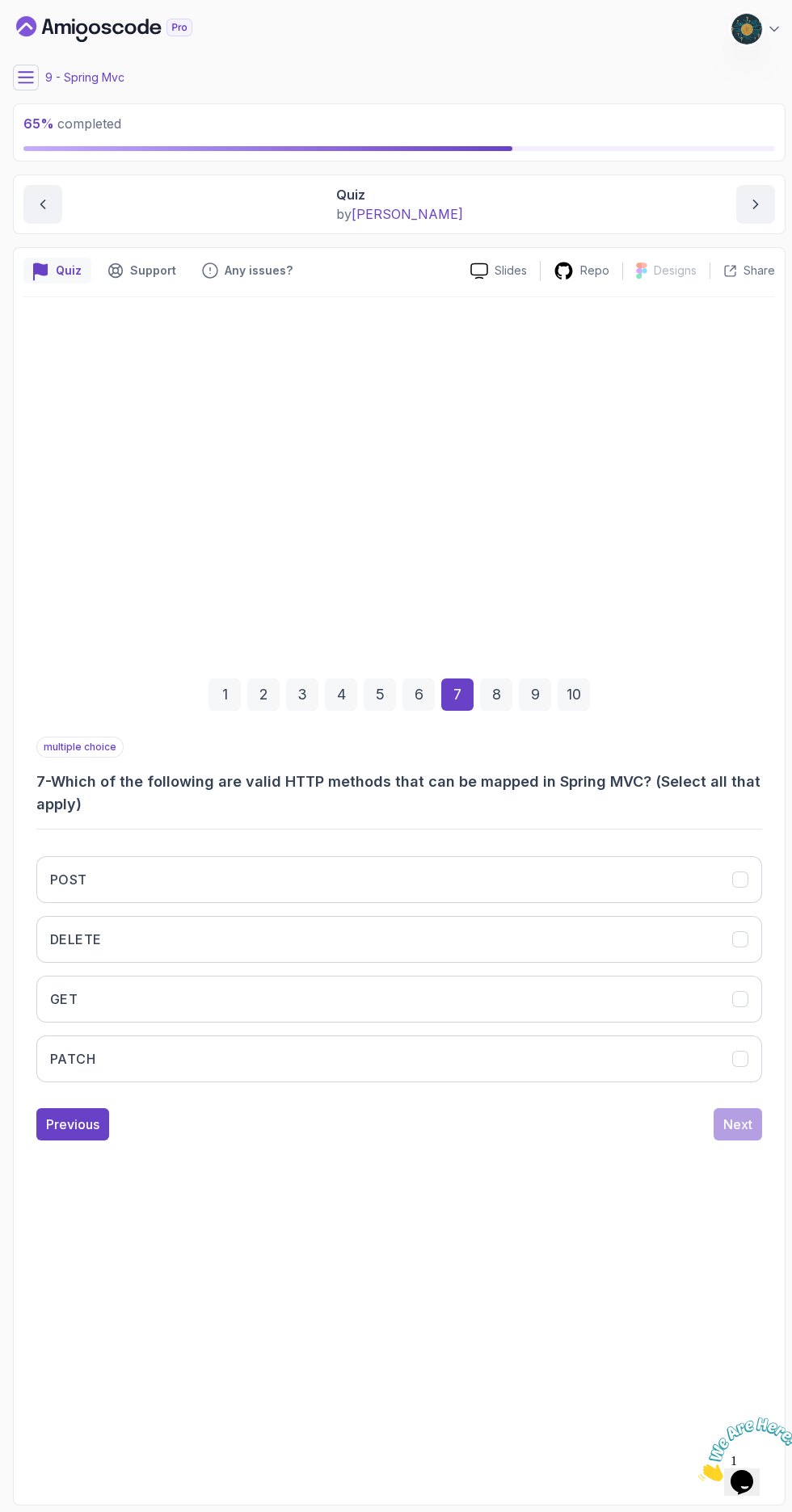
click at [740, 1006] on icon "GET" at bounding box center [740, 998] width 14 height 14
click at [740, 887] on icon "POST" at bounding box center [740, 879] width 14 height 14
click at [740, 946] on icon "DELETE" at bounding box center [740, 939] width 14 height 14
click at [724, 1082] on button "PATCH" at bounding box center [399, 1059] width 725 height 47
click at [737, 1134] on div "Next" at bounding box center [737, 1124] width 29 height 19
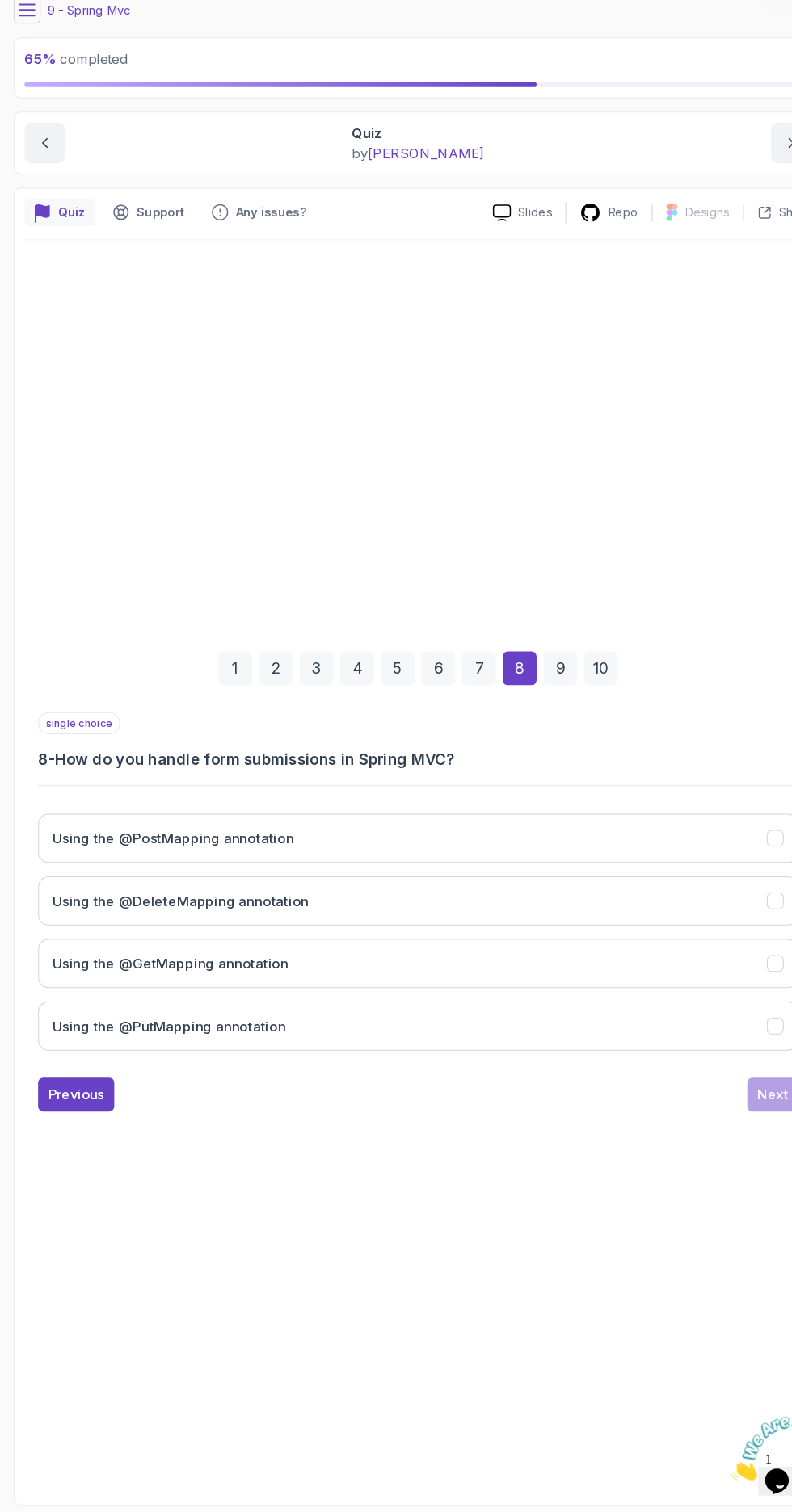
scroll to position [6, 0]
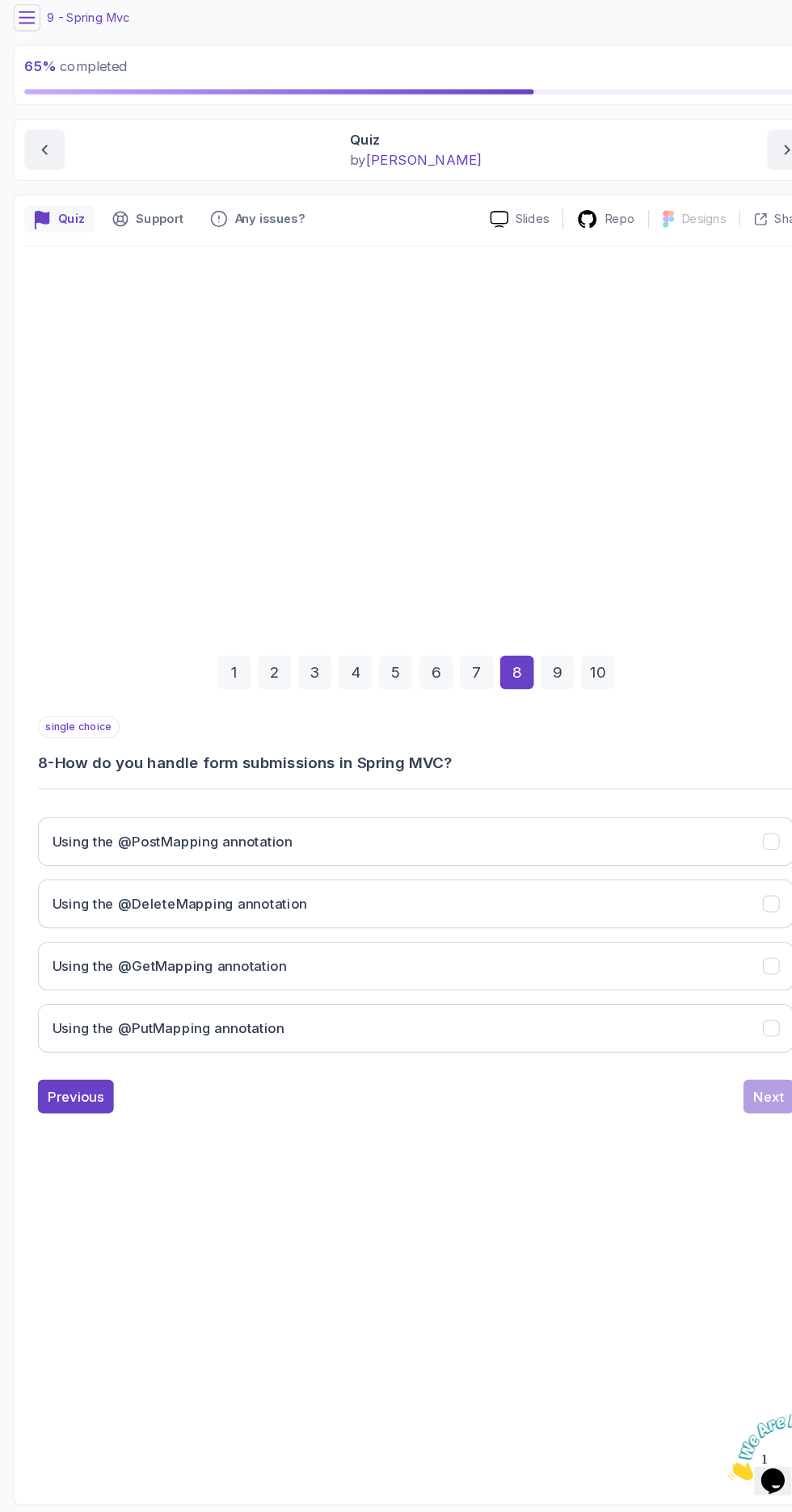
click at [663, 1071] on button "Using the @PutMapping annotation" at bounding box center [399, 1047] width 725 height 47
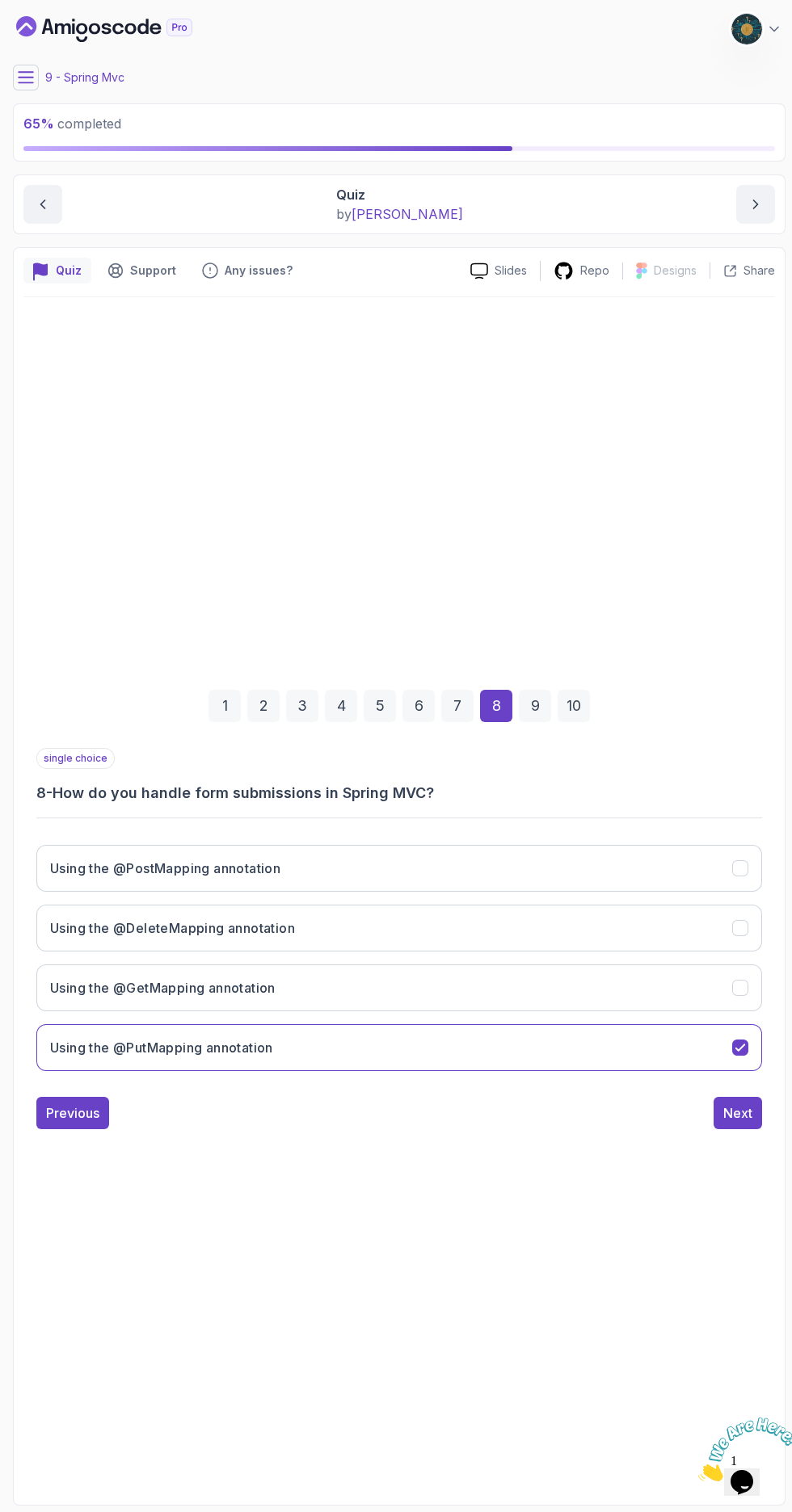
scroll to position [3, 0]
click at [740, 875] on icon "Using the @PostMapping annotation" at bounding box center [740, 868] width 14 height 14
click at [740, 1055] on icon "Using the @PutMapping annotation" at bounding box center [740, 1047] width 14 height 14
click at [737, 1122] on div "Next" at bounding box center [737, 1112] width 29 height 19
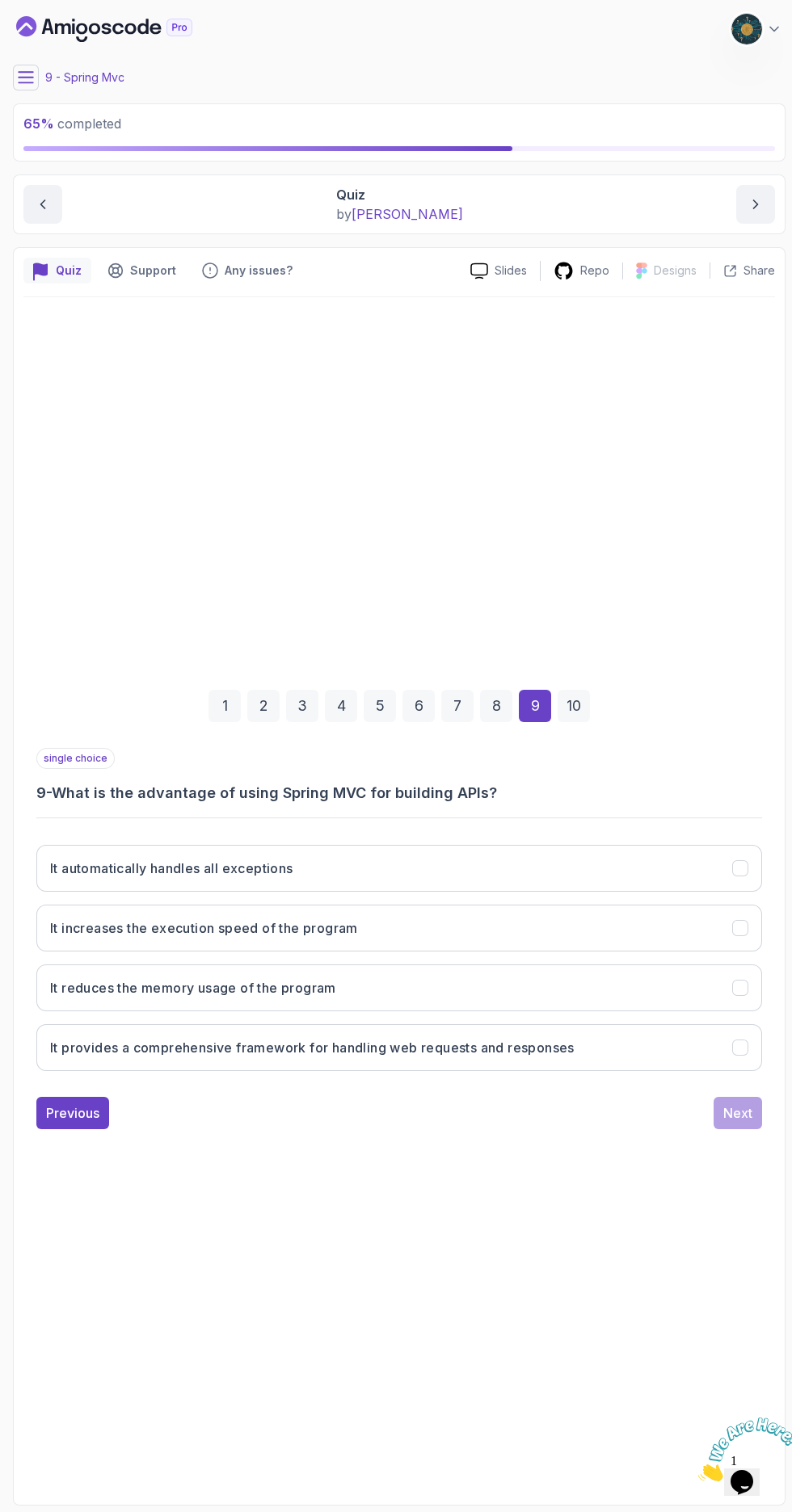
click at [99, 1122] on div "Previous" at bounding box center [73, 1112] width 53 height 19
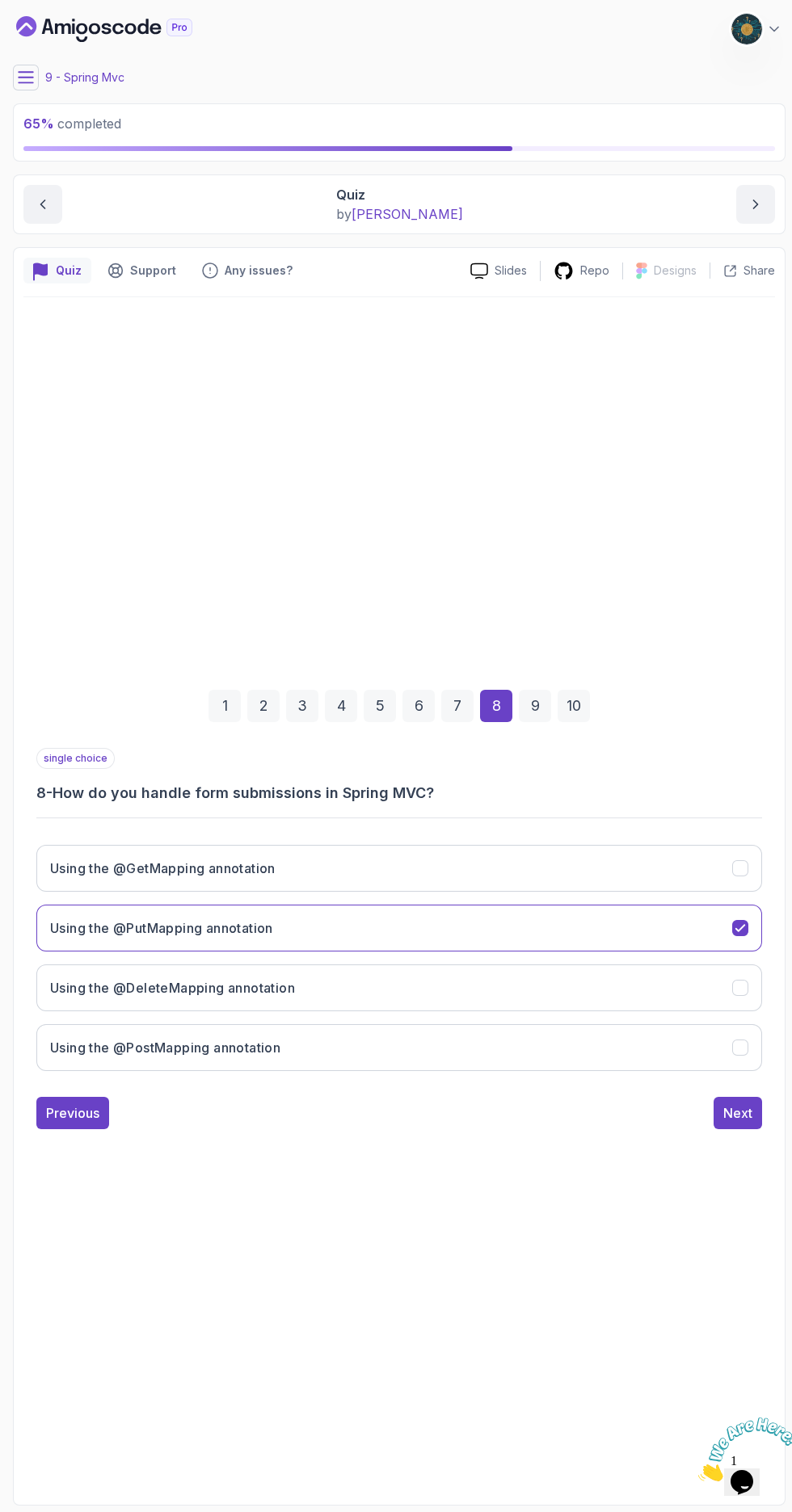
click at [741, 1055] on icon "Using the @PostMapping annotation" at bounding box center [740, 1047] width 14 height 14
click at [739, 1122] on div "Next" at bounding box center [737, 1112] width 29 height 19
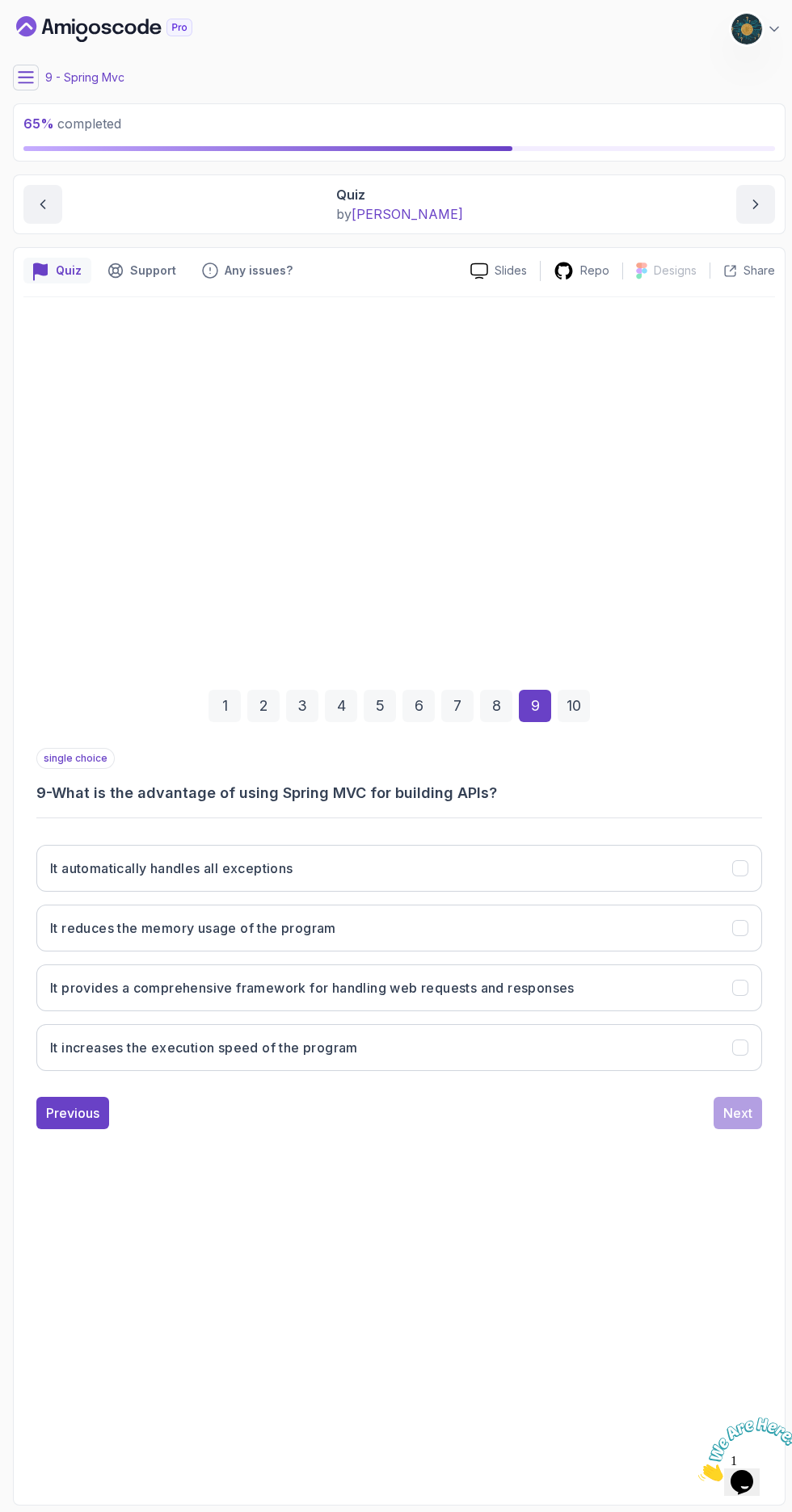
click at [740, 995] on icon "It provides a comprehensive framework for handling web requests and responses" at bounding box center [740, 987] width 14 height 14
click at [735, 1129] on button "Next" at bounding box center [737, 1112] width 48 height 32
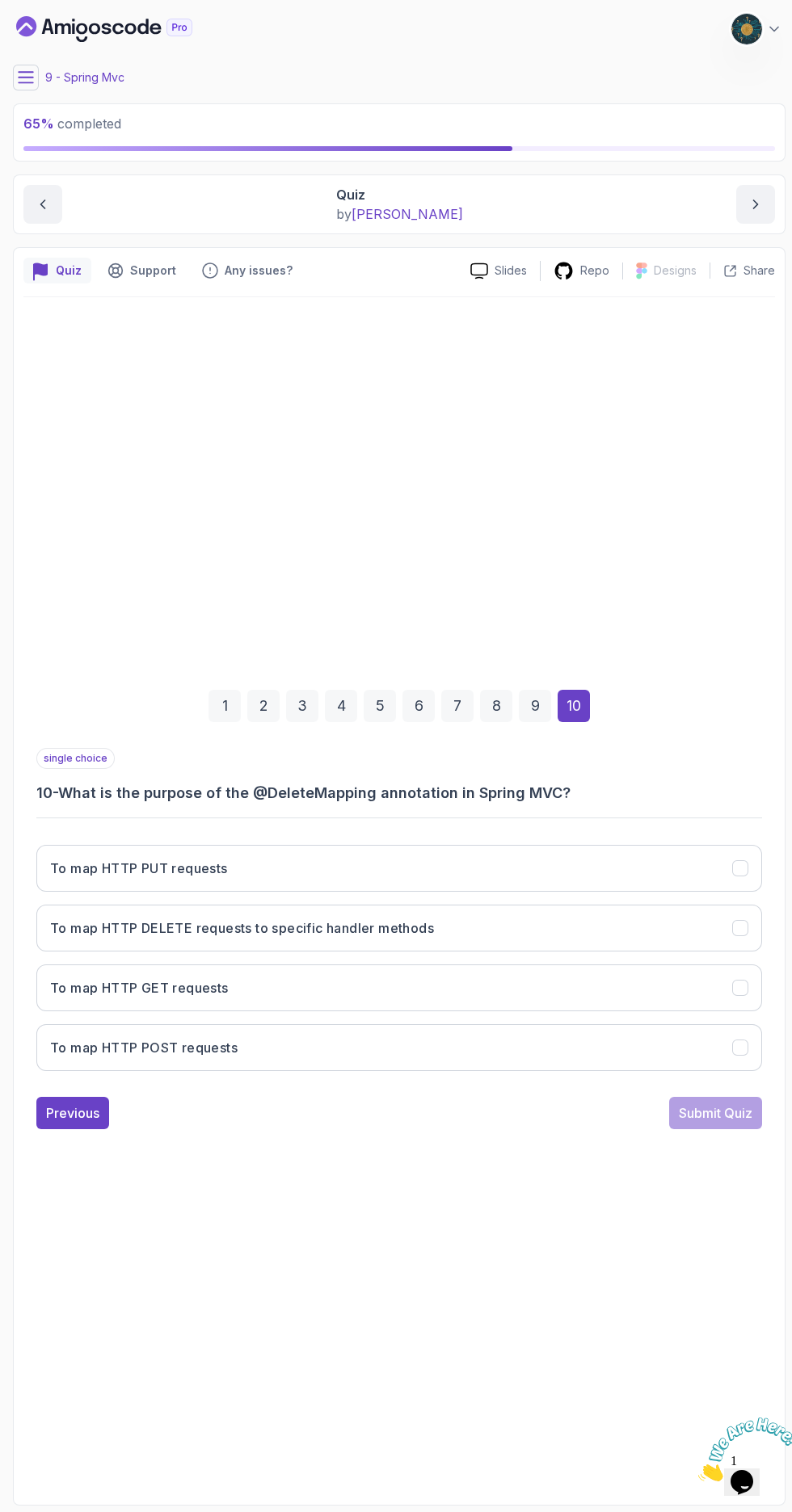
click at [740, 935] on icon "To map HTTP DELETE requests to specific handler methods" at bounding box center [740, 928] width 14 height 14
click at [738, 1129] on button "Submit Quiz" at bounding box center [715, 1112] width 93 height 32
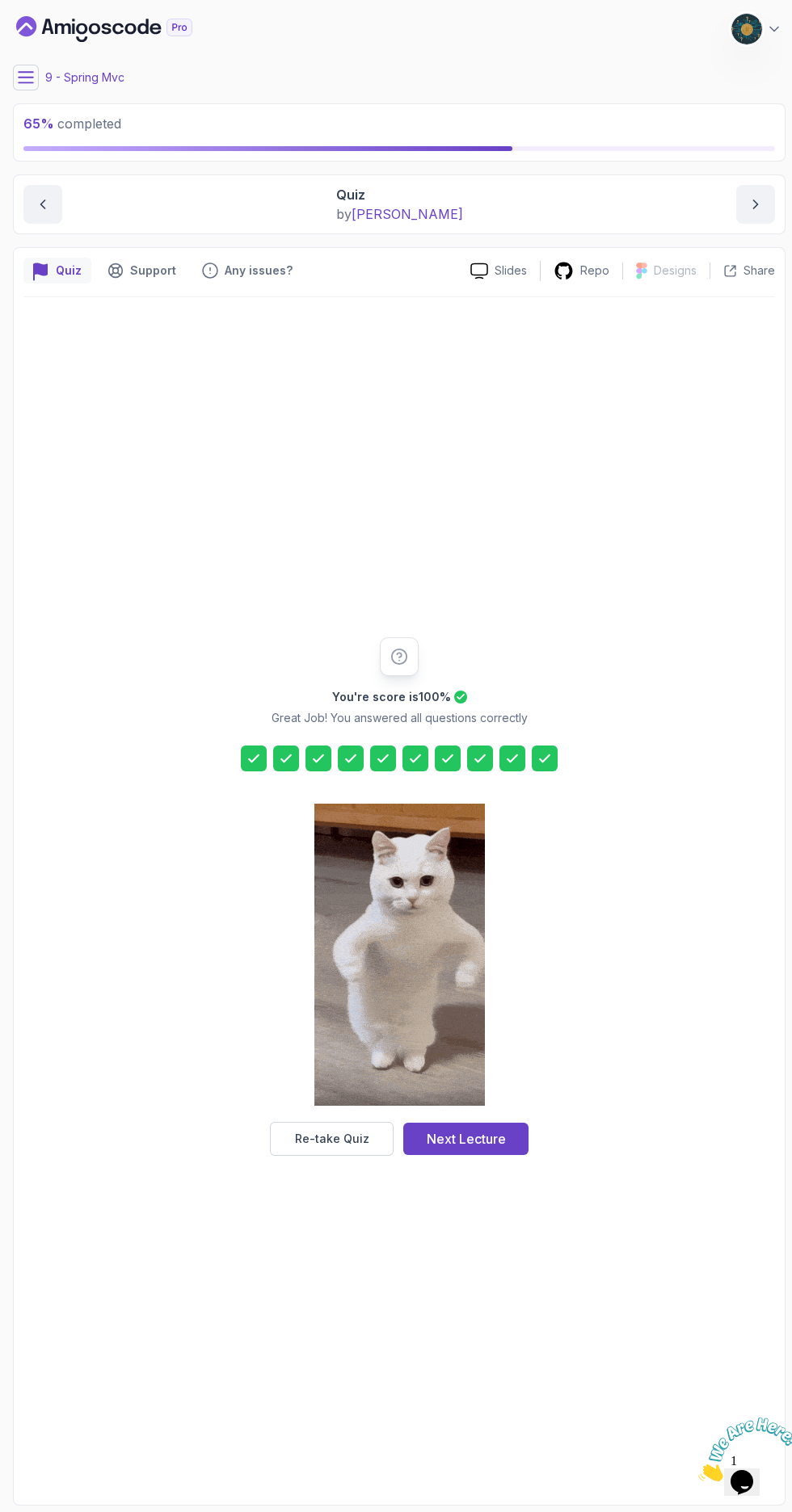
click at [512, 1154] on button "Next Lecture" at bounding box center [466, 1138] width 125 height 32
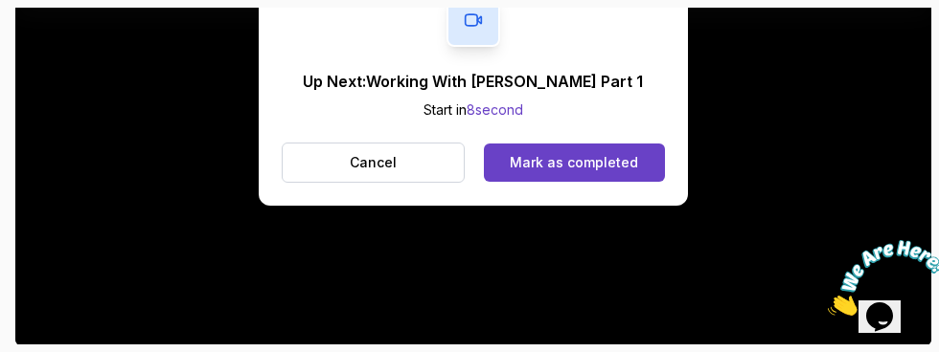
scroll to position [461, 0]
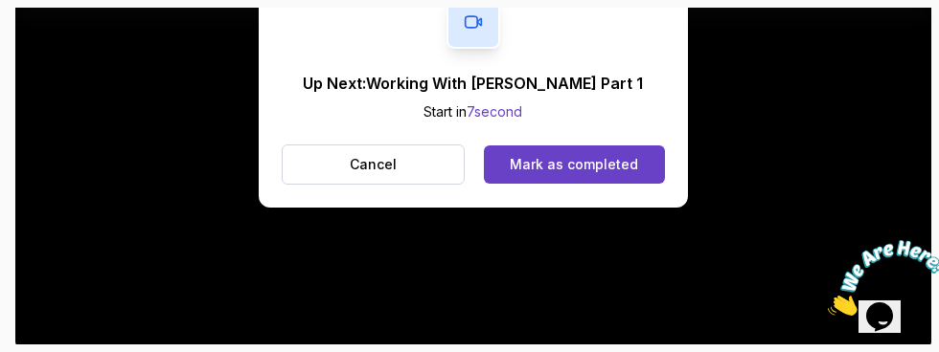
click at [623, 169] on div "Mark as completed" at bounding box center [573, 164] width 128 height 19
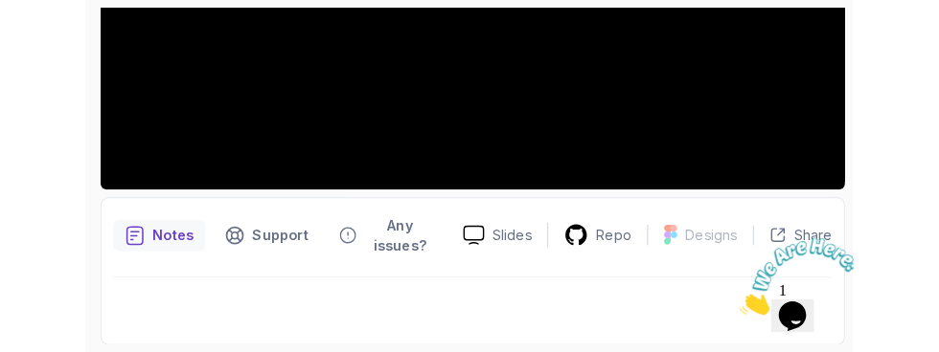
scroll to position [525, 0]
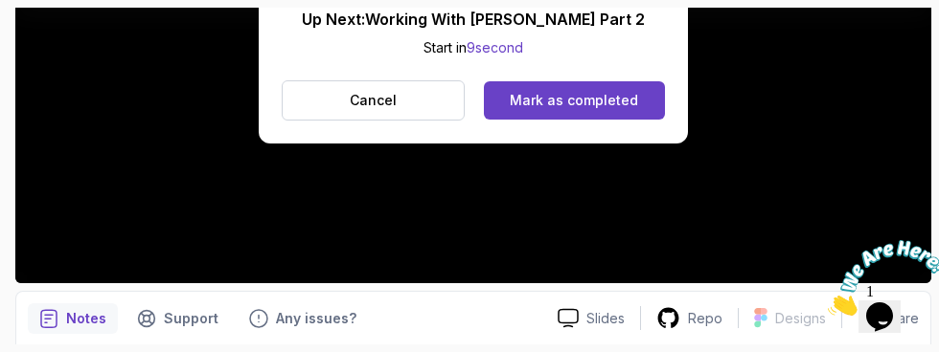
click at [642, 100] on button "Mark as completed" at bounding box center [574, 100] width 181 height 38
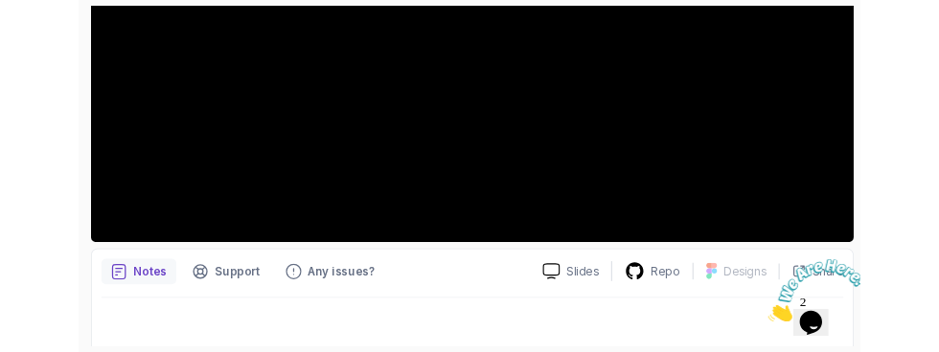
scroll to position [525, 0]
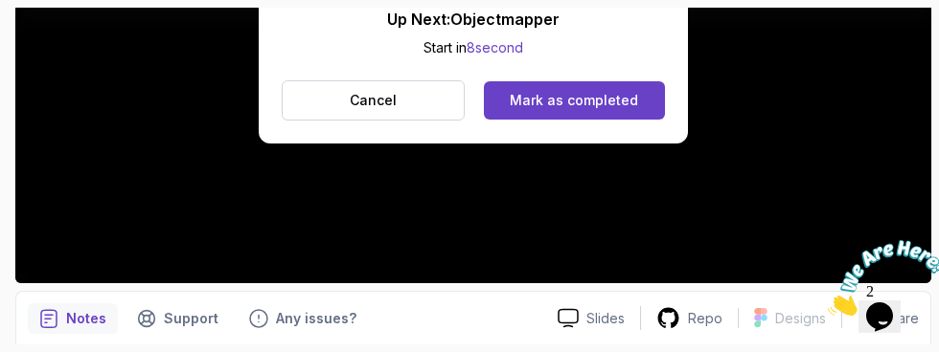
click at [623, 110] on button "Mark as completed" at bounding box center [574, 100] width 181 height 38
